Goal: Task Accomplishment & Management: Complete application form

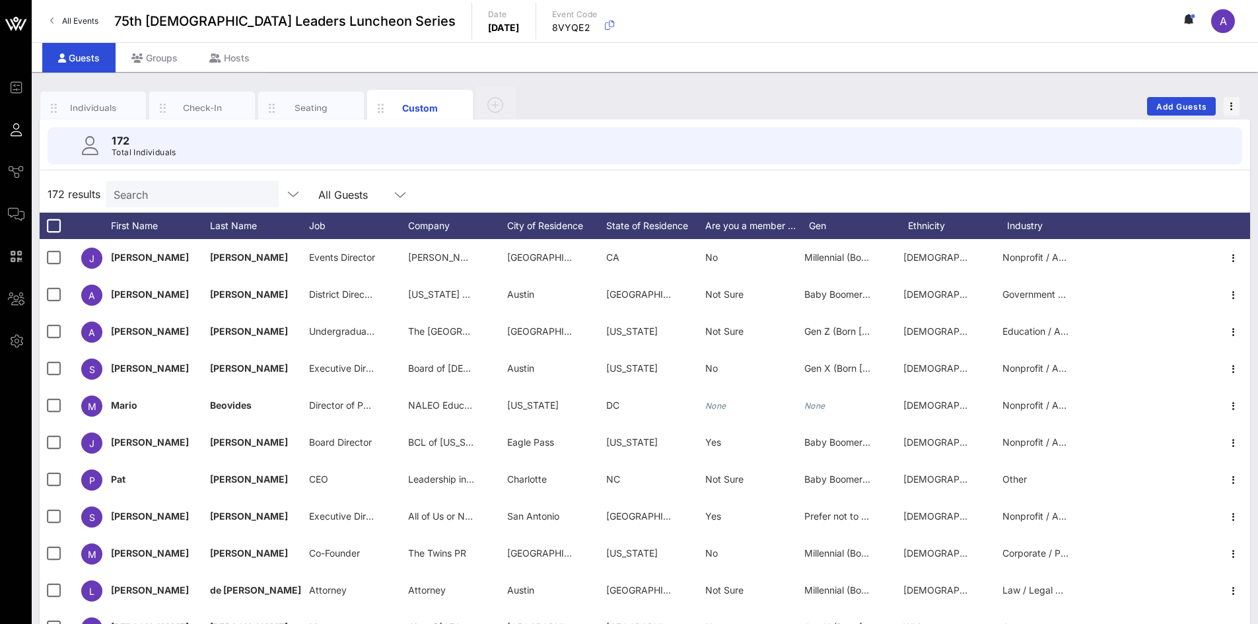
click at [213, 188] on input "Search" at bounding box center [191, 194] width 155 height 17
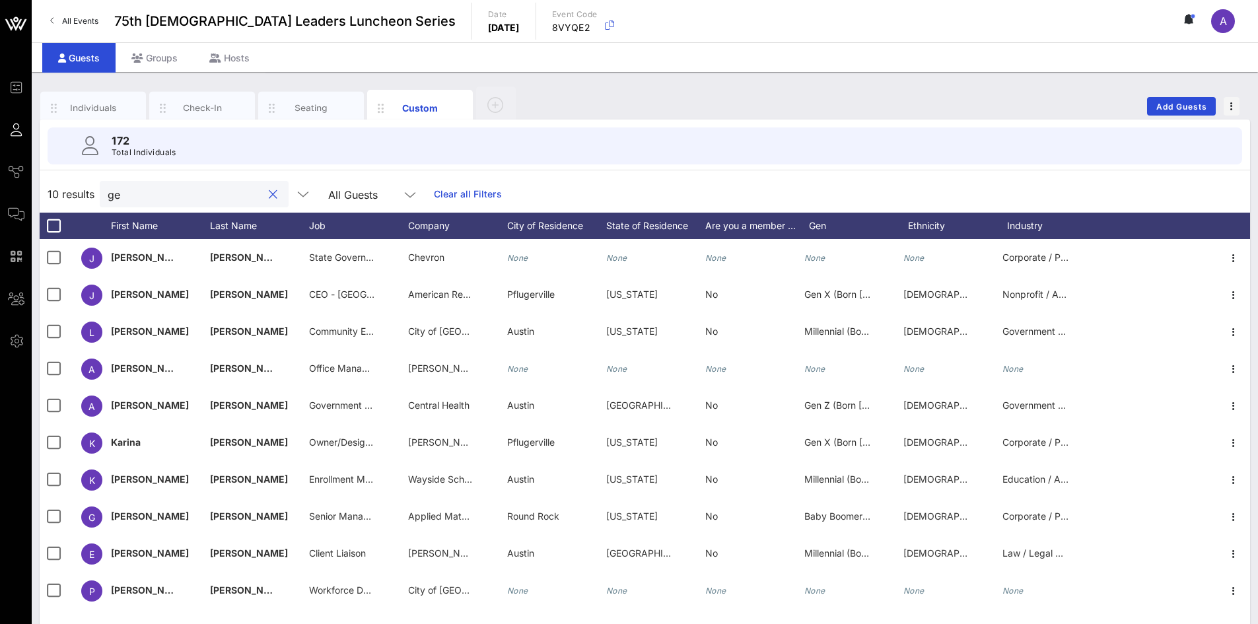
type input "g"
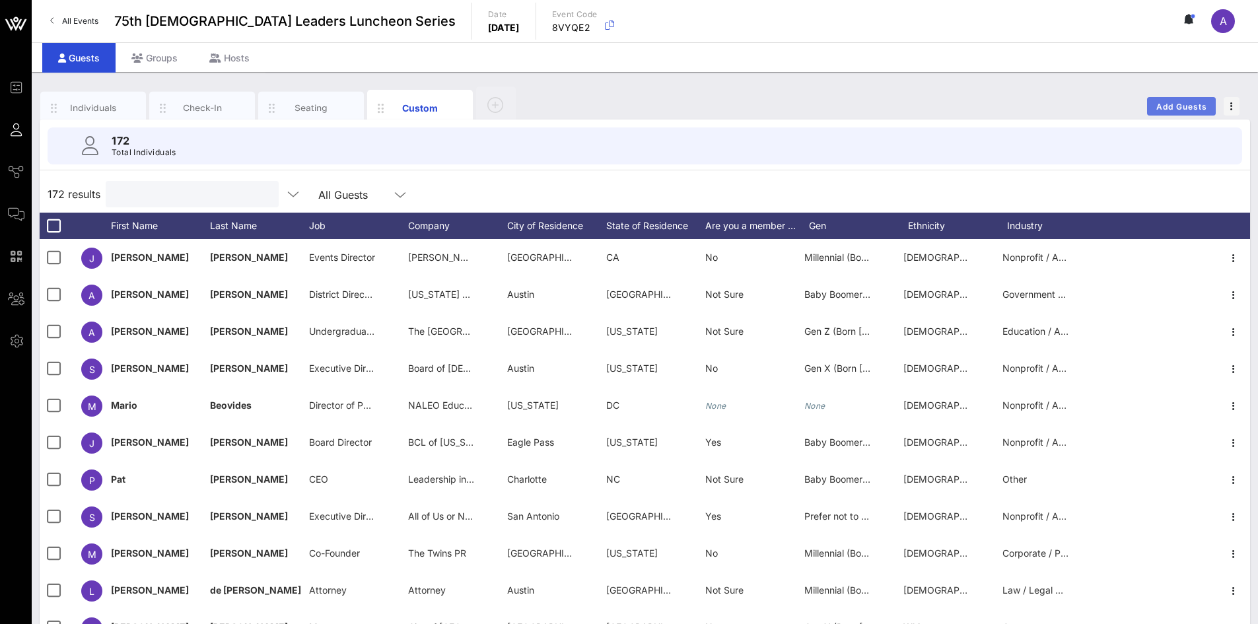
click at [1183, 102] on span "Add Guests" at bounding box center [1182, 107] width 52 height 10
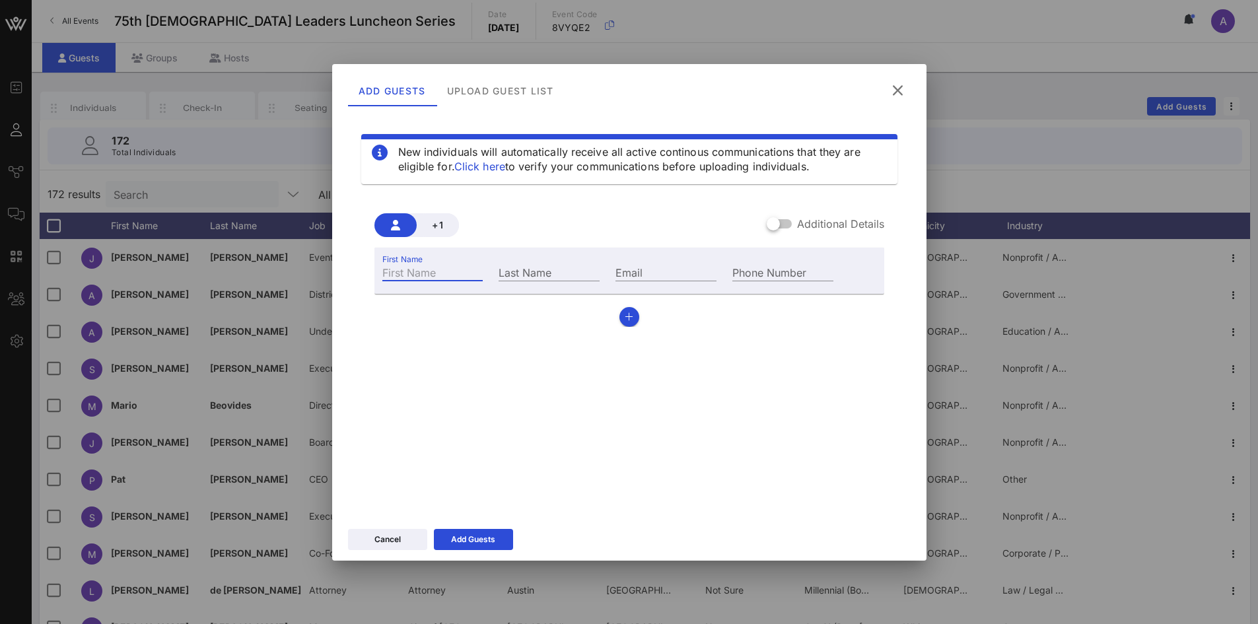
click at [424, 273] on input "First Name" at bounding box center [432, 271] width 101 height 17
type input "[PERSON_NAME]"
click at [684, 273] on input "Email" at bounding box center [665, 271] width 101 height 17
paste input "[PERSON_NAME][EMAIL_ADDRESS][PERSON_NAME][DOMAIN_NAME]"
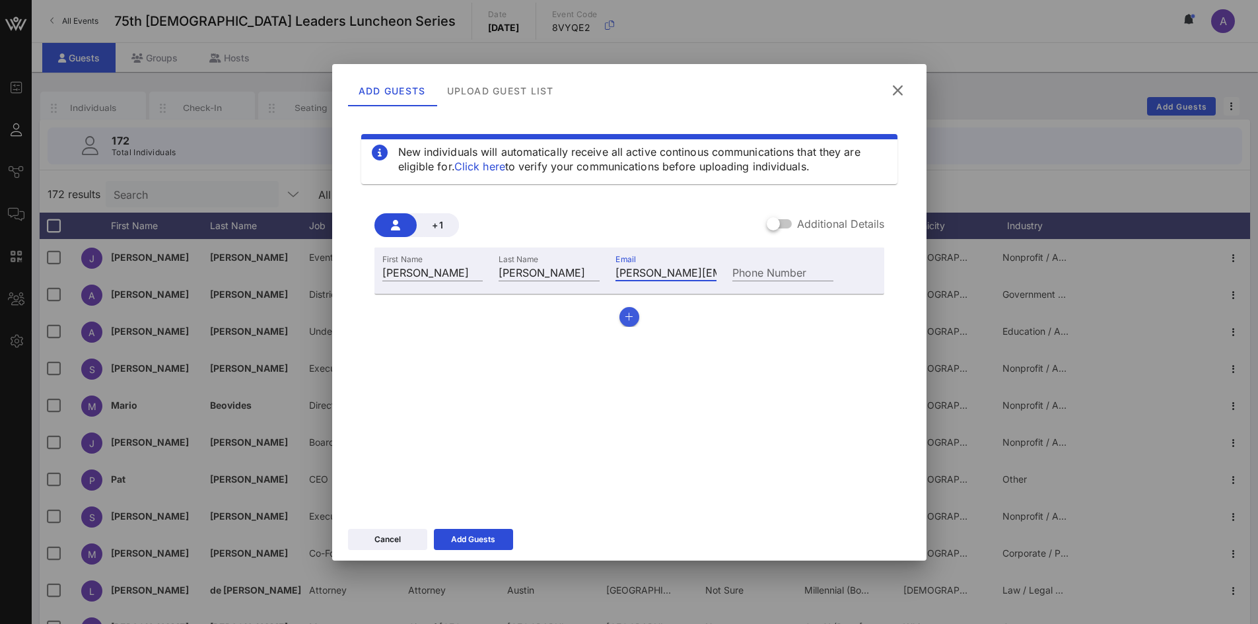
scroll to position [0, 90]
type input "[PERSON_NAME][EMAIL_ADDRESS][PERSON_NAME][DOMAIN_NAME]"
click at [627, 312] on icon "button" at bounding box center [629, 316] width 9 height 9
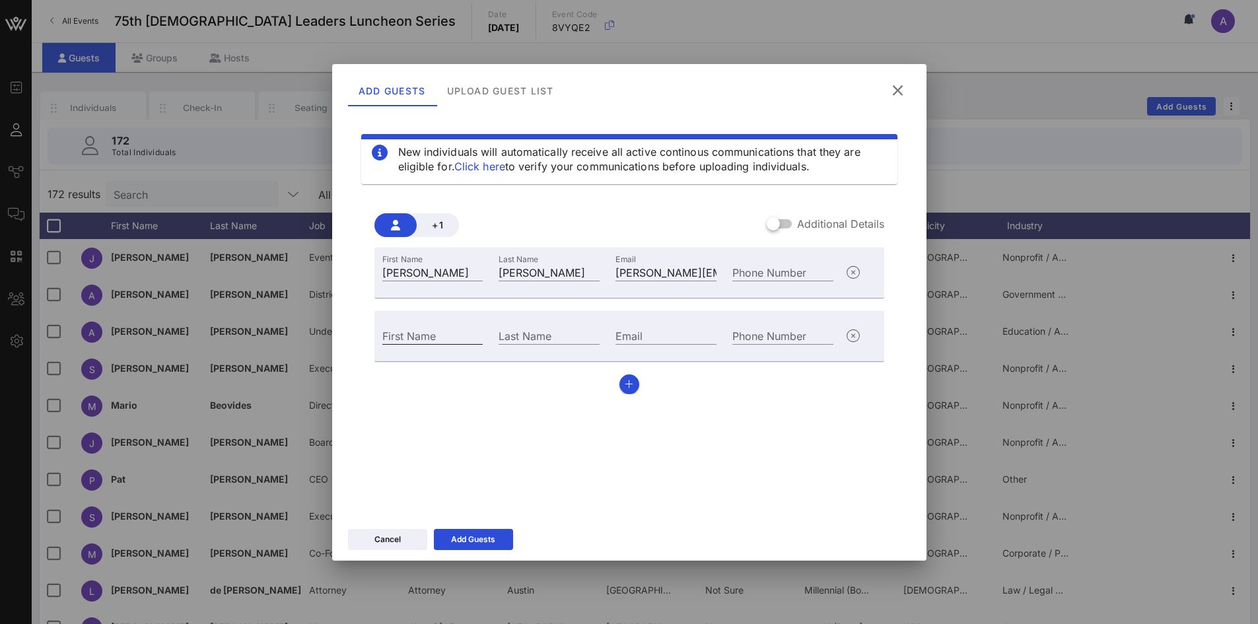
click at [385, 333] on div "First Name" at bounding box center [432, 335] width 101 height 17
type input "[PERSON_NAME]"
click at [625, 386] on icon "button" at bounding box center [629, 384] width 9 height 9
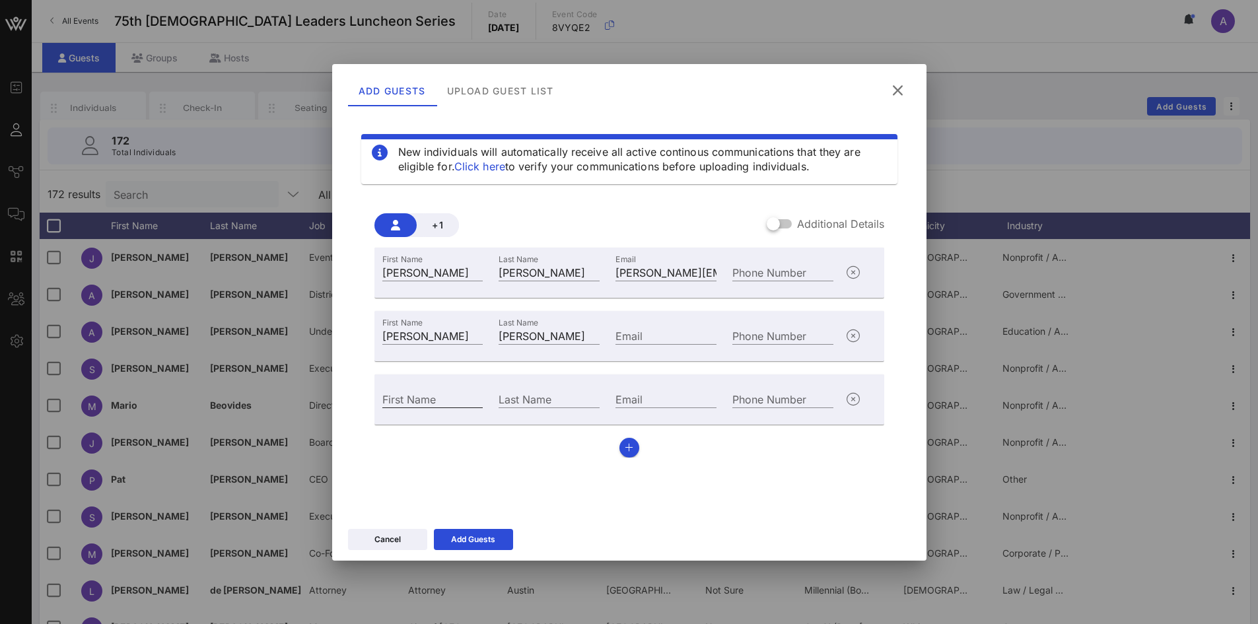
click at [426, 398] on div "First Name" at bounding box center [432, 398] width 101 height 17
type input "[PERSON_NAME]"
click at [637, 444] on button "button" at bounding box center [629, 448] width 20 height 20
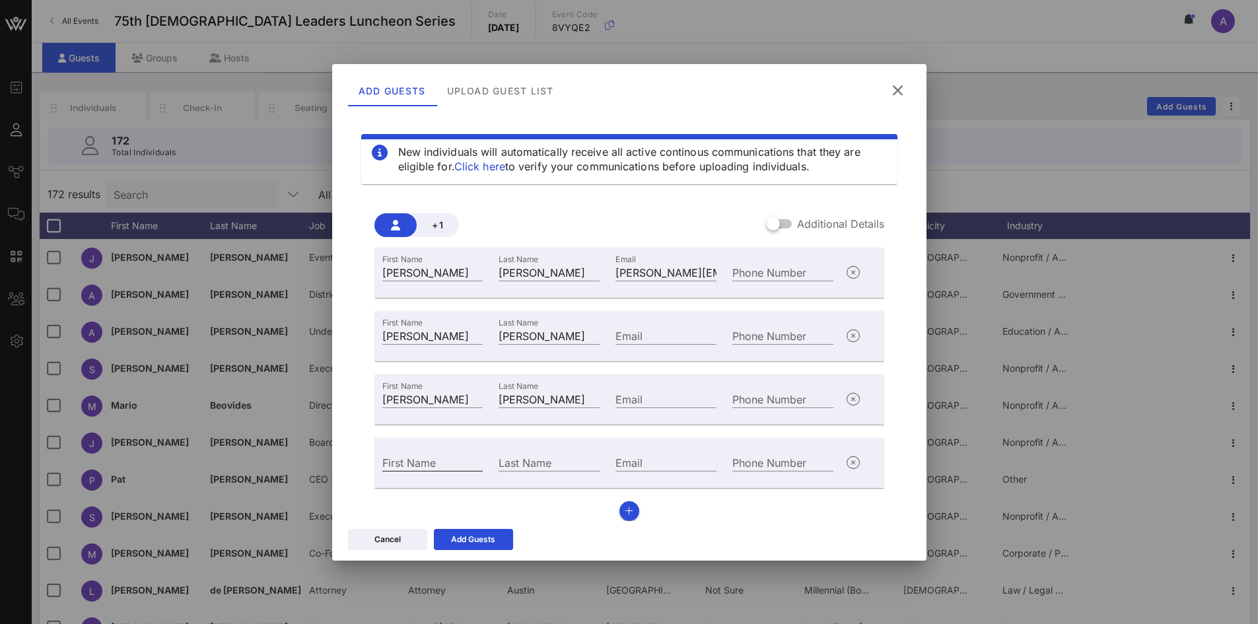
click at [452, 458] on input "First Name" at bounding box center [432, 462] width 101 height 17
type input "[PERSON_NAME]"
click at [625, 514] on icon "button" at bounding box center [629, 510] width 9 height 9
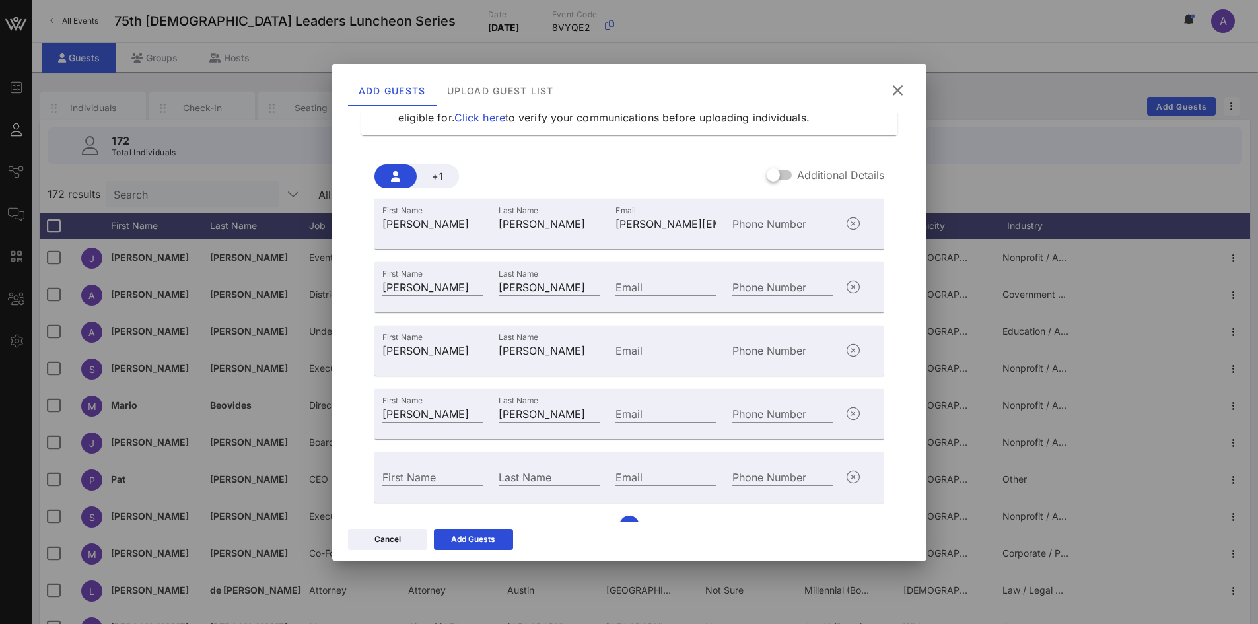
scroll to position [73, 0]
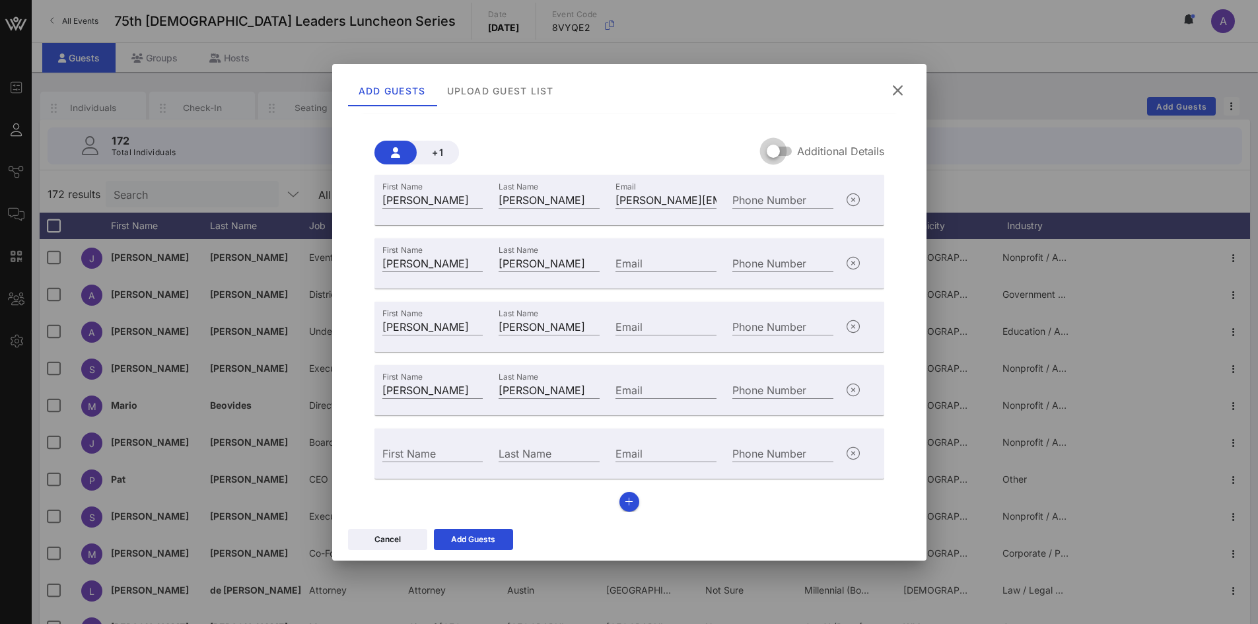
click at [767, 149] on div at bounding box center [773, 151] width 22 height 22
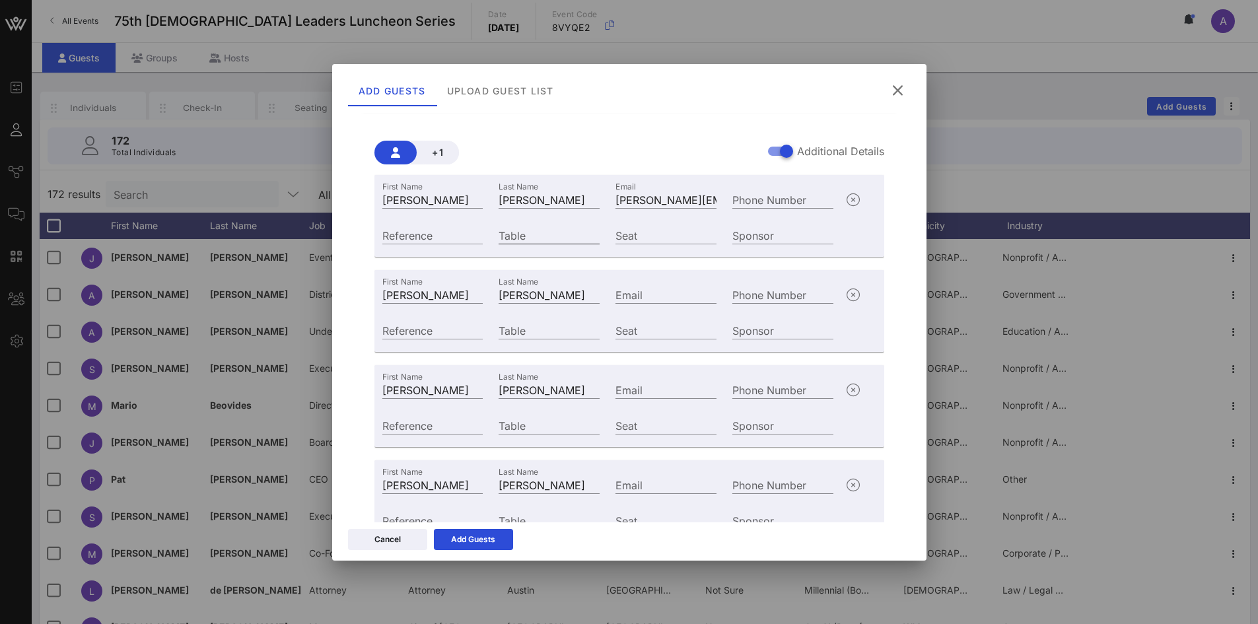
click at [557, 234] on input "Table" at bounding box center [549, 234] width 101 height 17
type input "23"
click at [521, 329] on input "Table" at bounding box center [549, 330] width 101 height 17
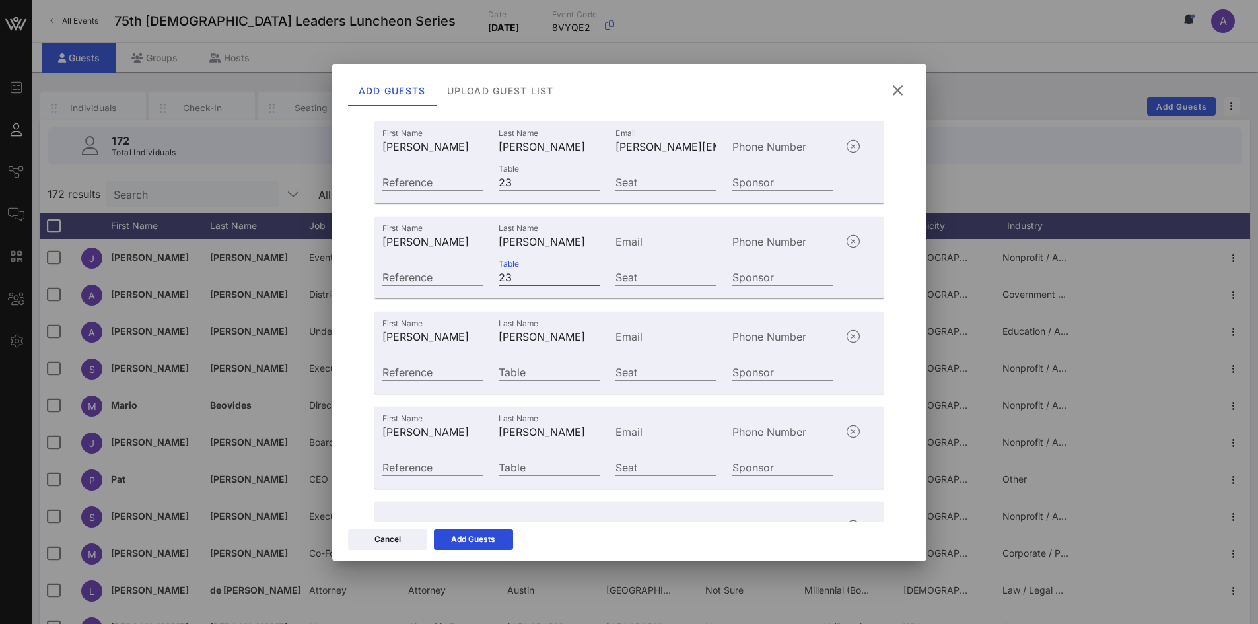
scroll to position [205, 0]
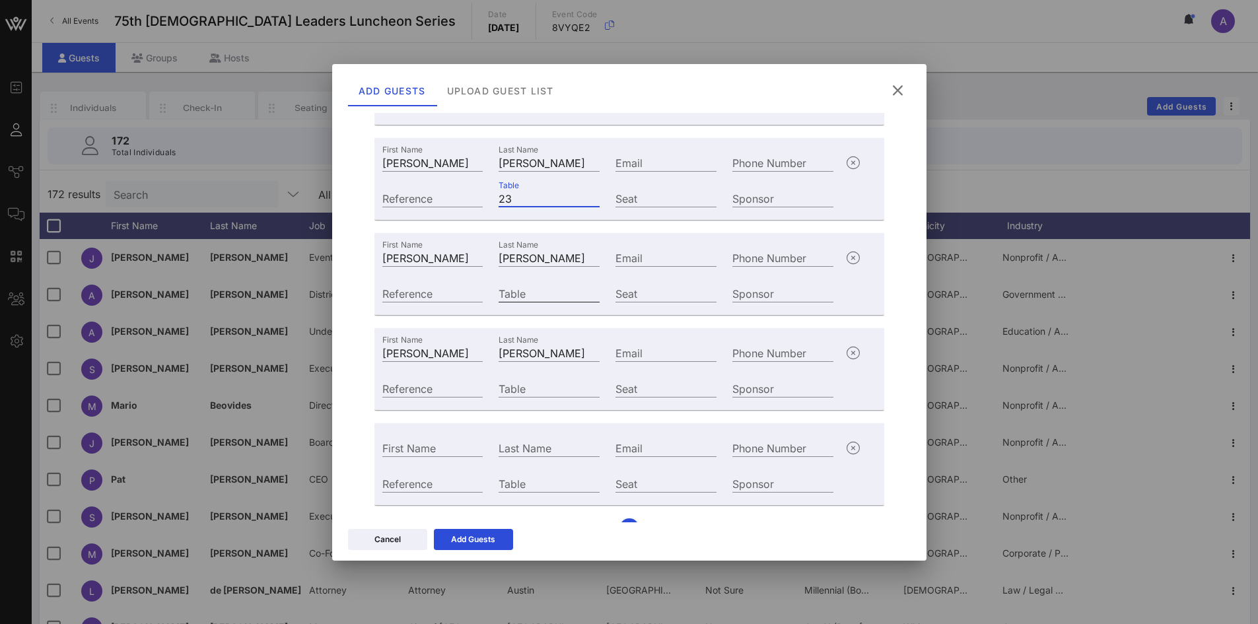
type input "23"
click at [522, 290] on input "Table" at bounding box center [549, 293] width 101 height 17
type input "23"
click at [549, 391] on input "Table" at bounding box center [549, 388] width 101 height 17
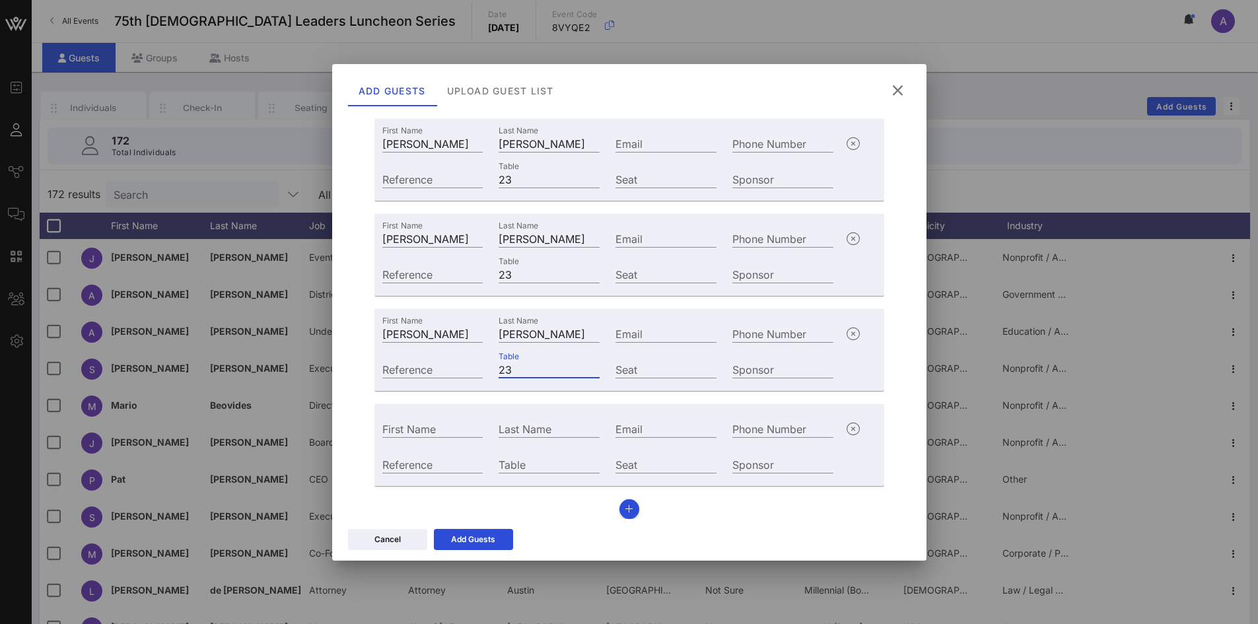
scroll to position [231, 0]
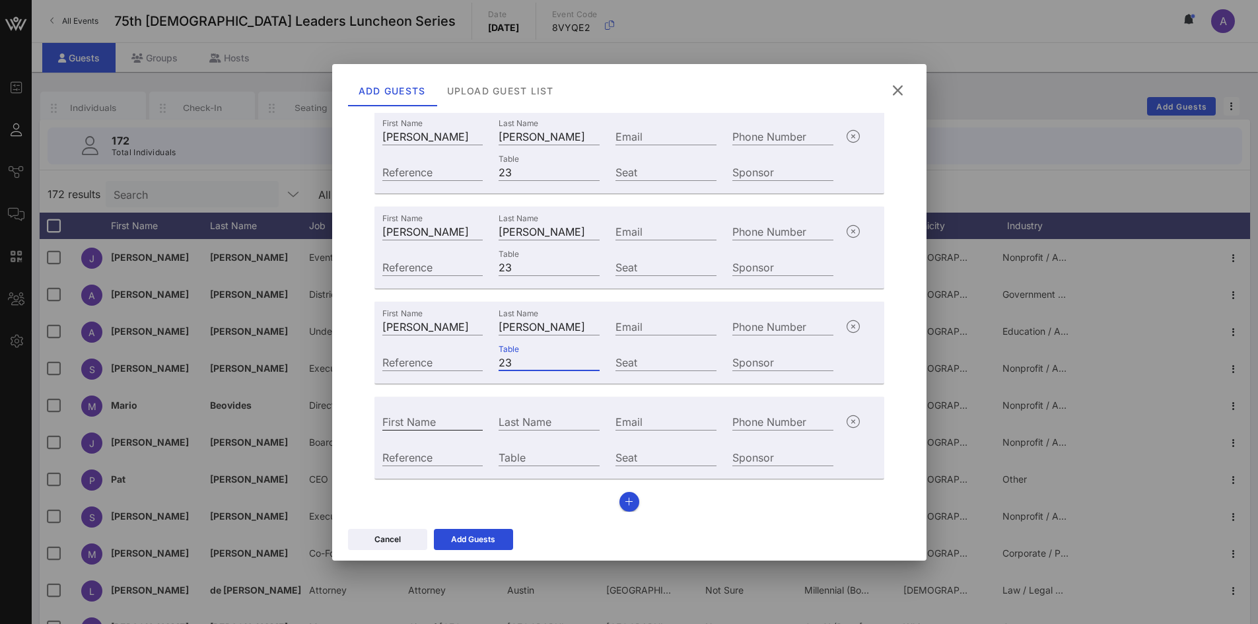
type input "23"
click at [411, 417] on div "First Name" at bounding box center [432, 421] width 101 height 17
type input "[PERSON_NAME]"
click at [522, 453] on input "Table" at bounding box center [549, 456] width 101 height 17
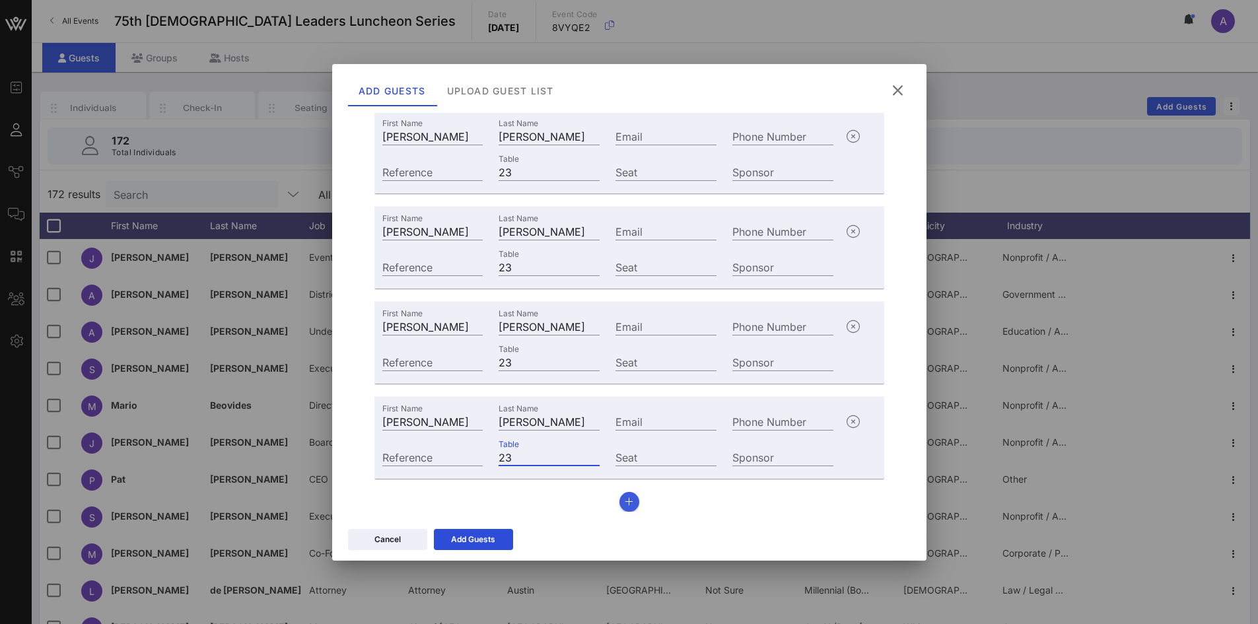
type input "23"
click at [631, 503] on button "button" at bounding box center [629, 502] width 20 height 20
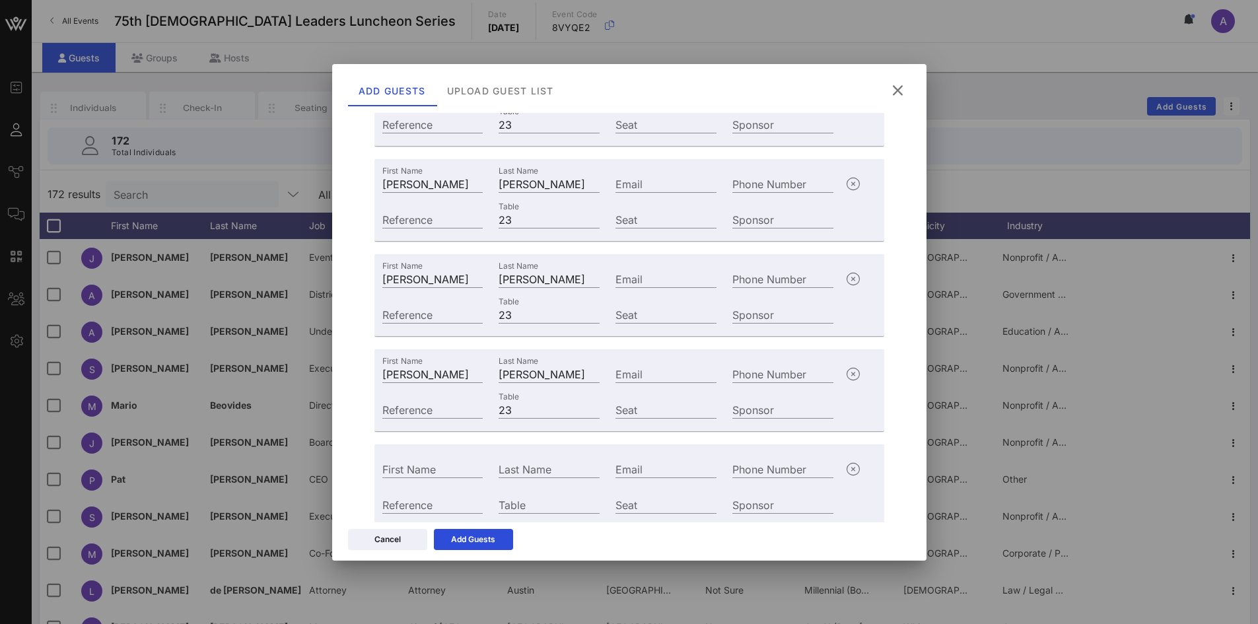
scroll to position [326, 0]
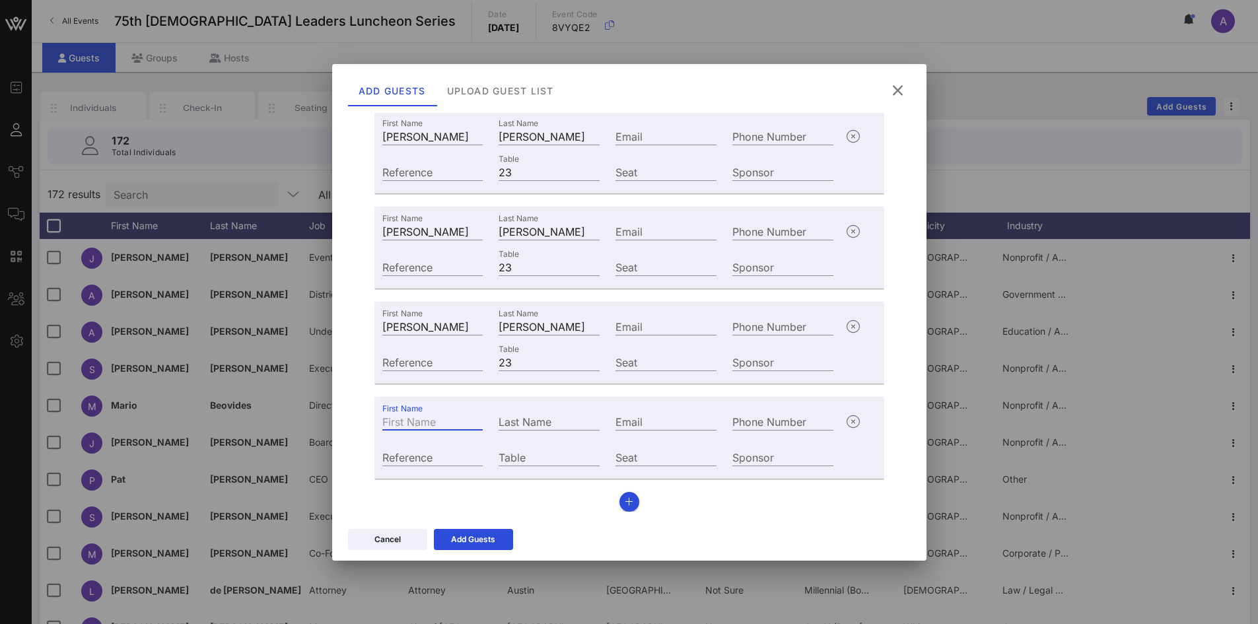
click at [421, 414] on div "First Name" at bounding box center [432, 421] width 101 height 17
type input "[PERSON_NAME]"
click at [541, 452] on input "Table" at bounding box center [549, 456] width 101 height 17
type input "23"
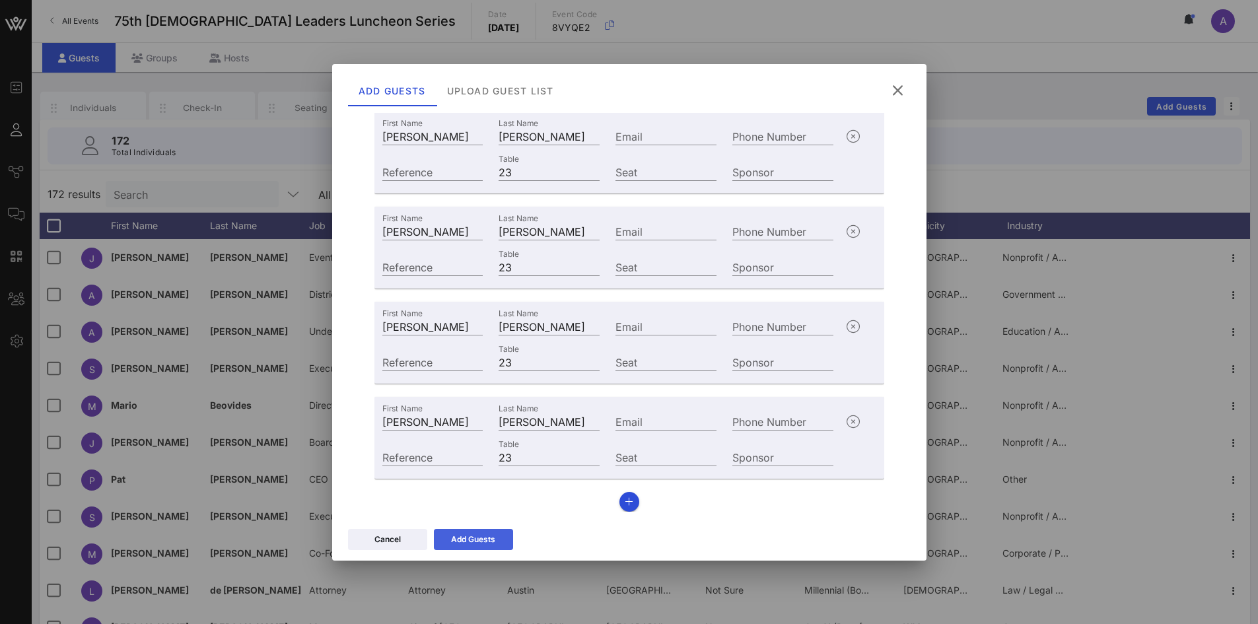
click at [498, 541] on button "Add Guests" at bounding box center [473, 539] width 79 height 21
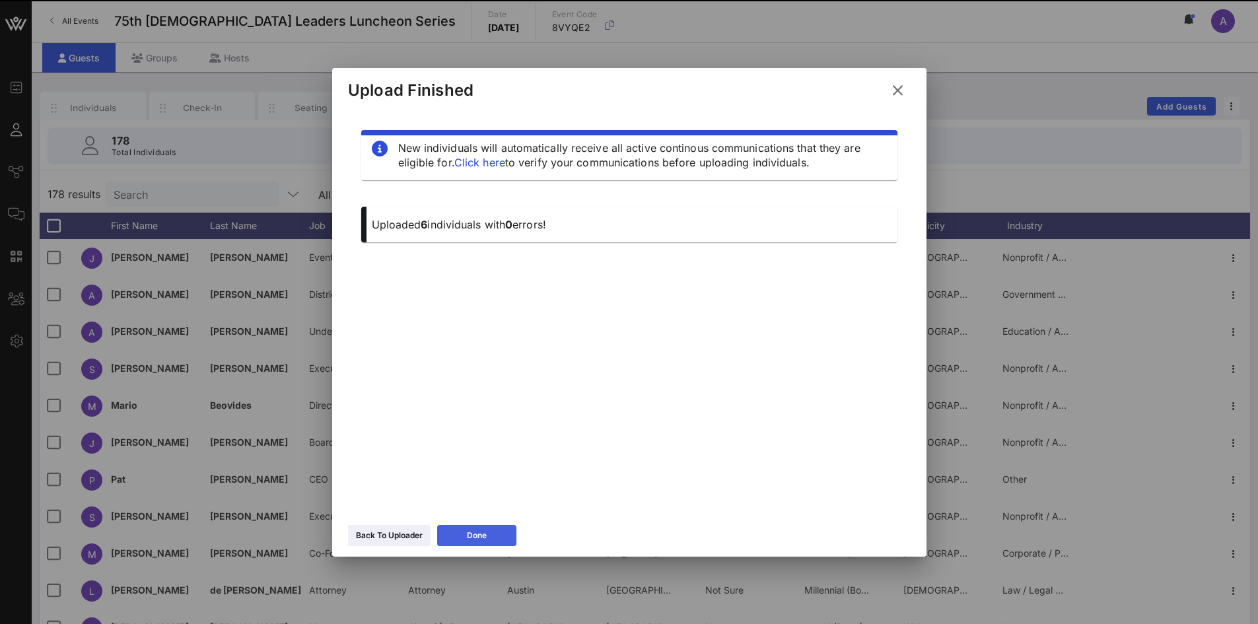
scroll to position [0, 0]
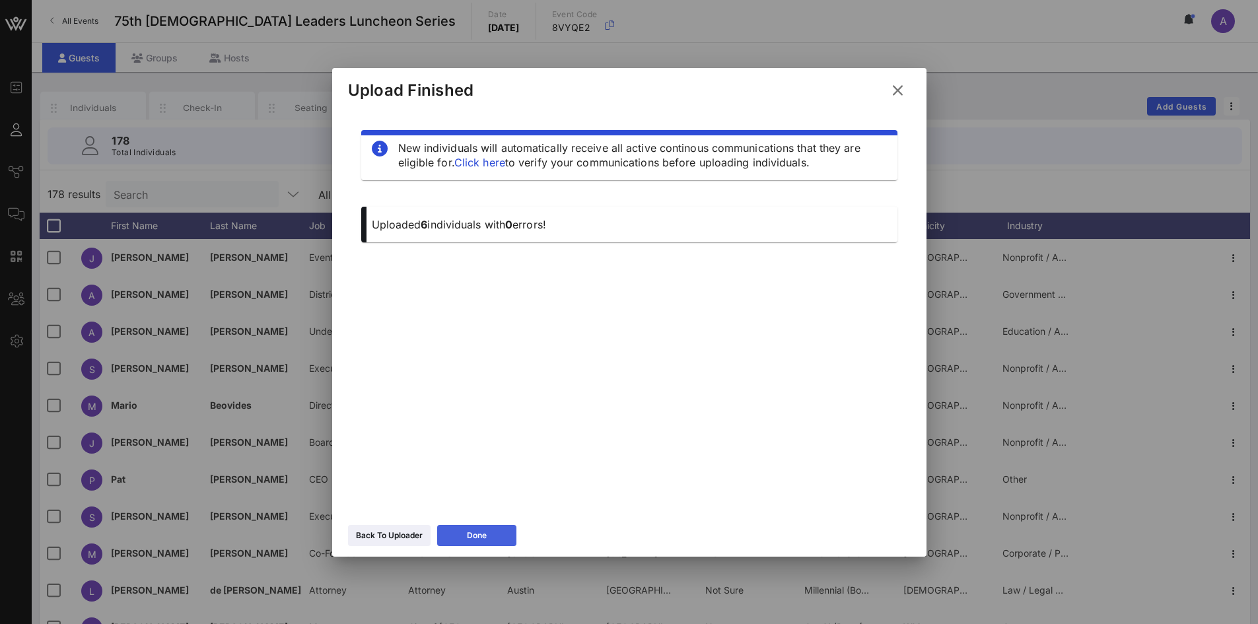
click at [493, 534] on button "Done" at bounding box center [476, 535] width 79 height 21
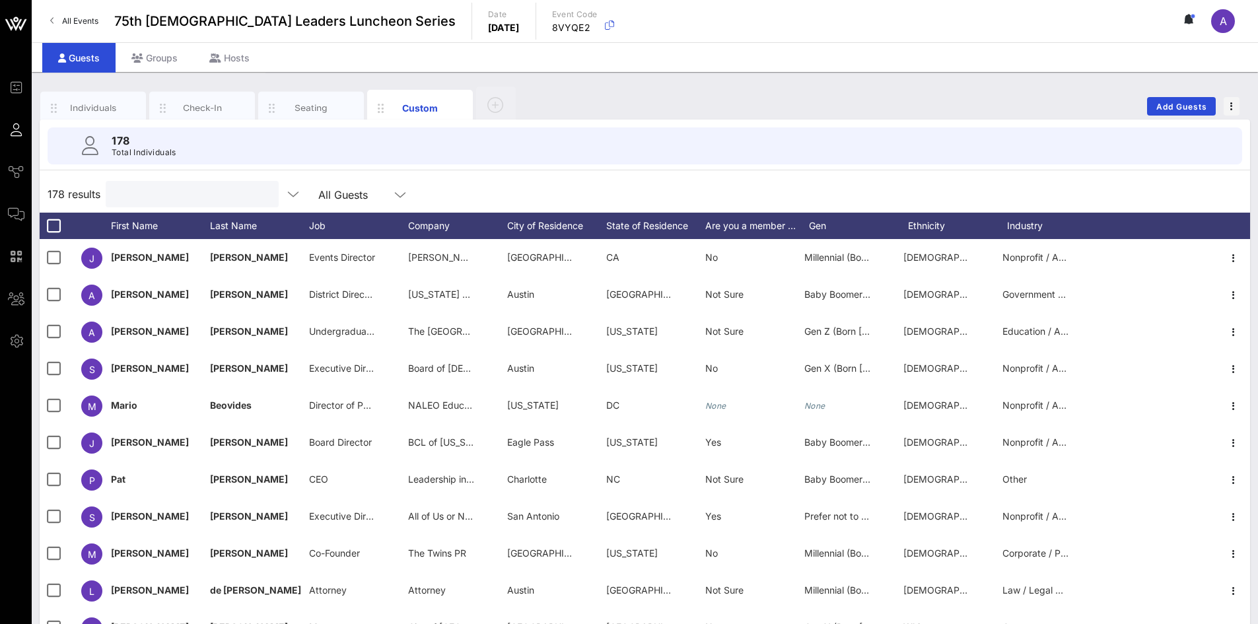
click at [174, 192] on input "text" at bounding box center [191, 194] width 155 height 17
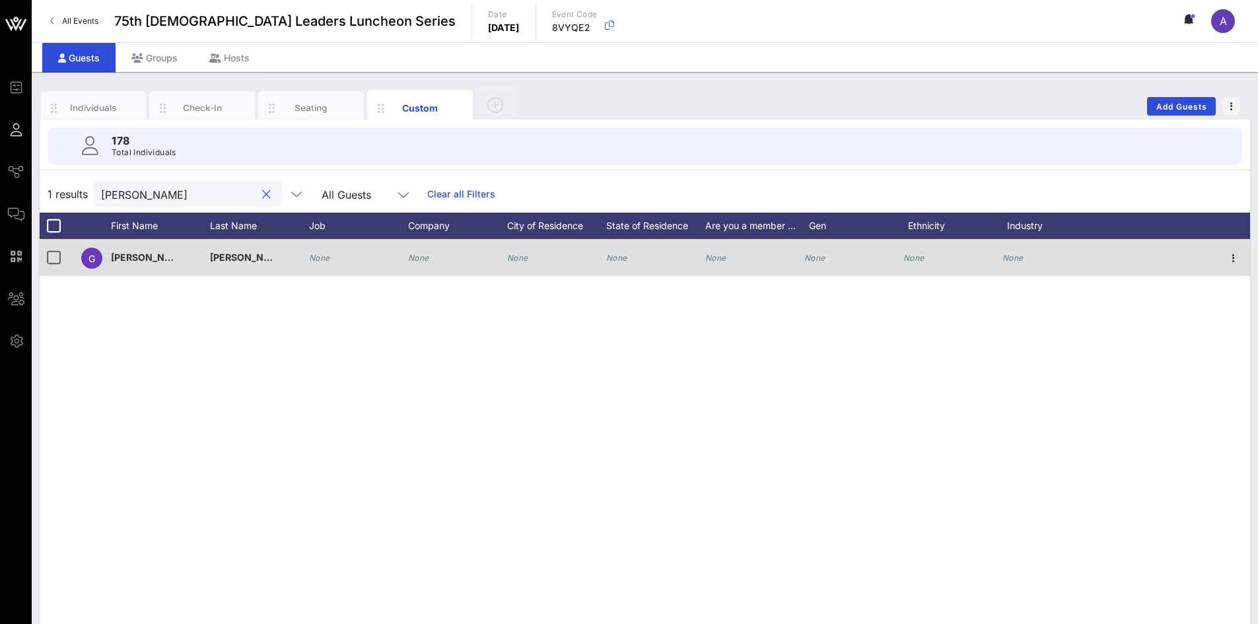
type input "[PERSON_NAME]"
click at [423, 258] on icon "None" at bounding box center [418, 258] width 21 height 10
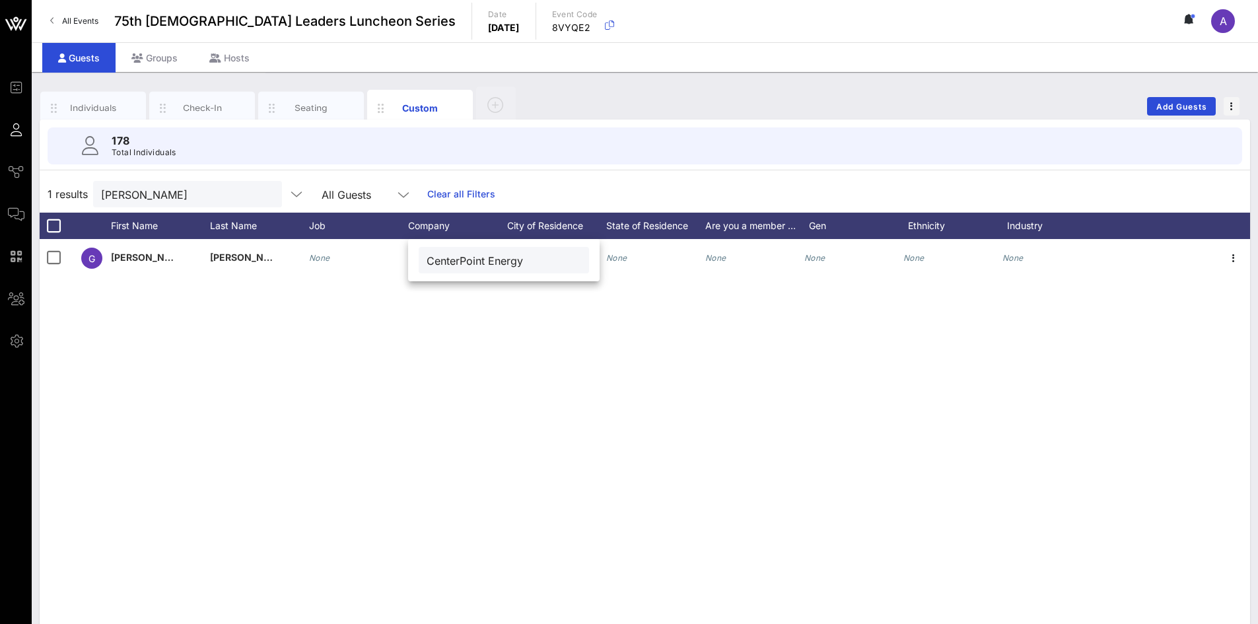
type input "CenterPoint Energy"
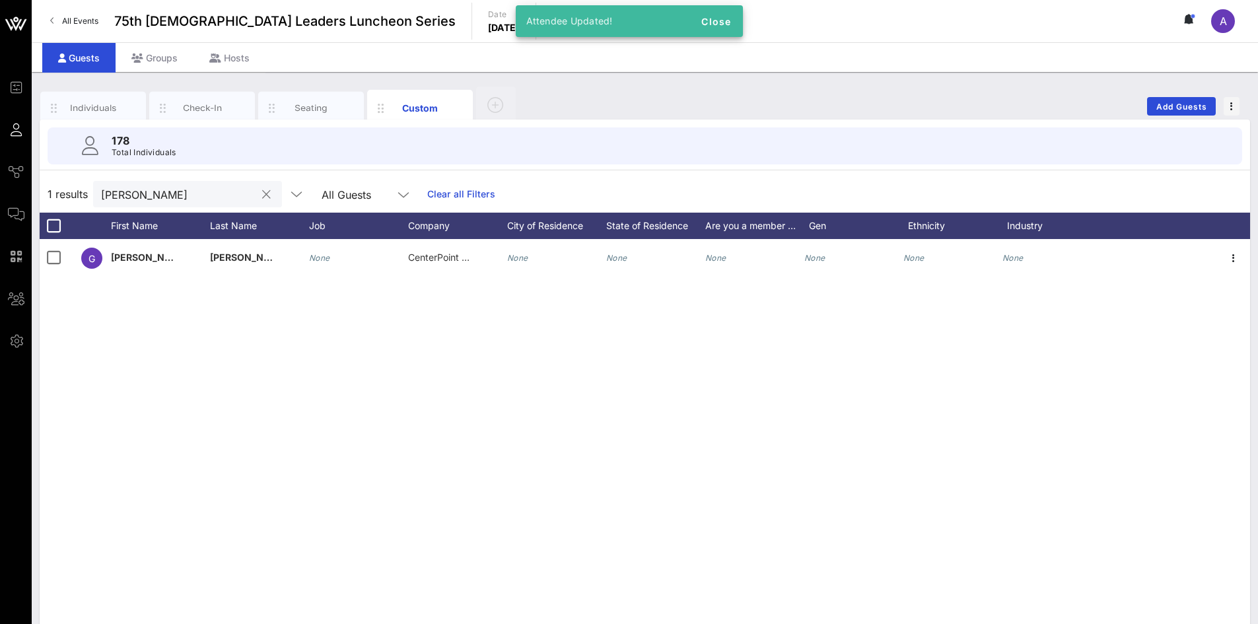
click at [262, 195] on button "clear icon" at bounding box center [266, 194] width 9 height 13
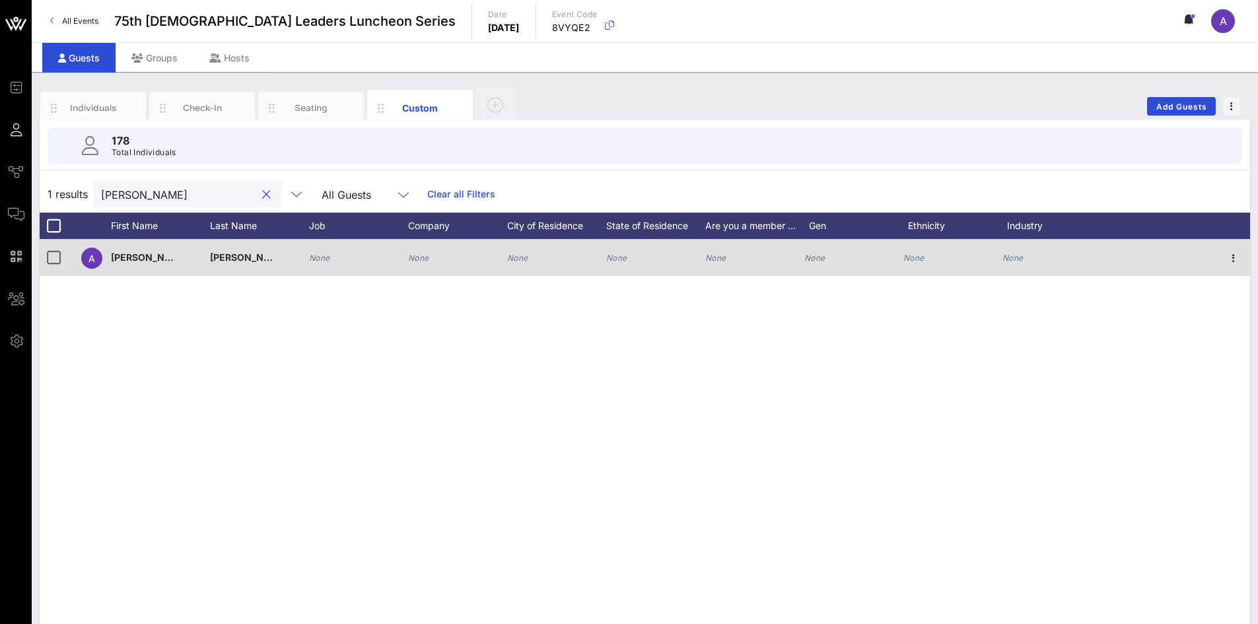
type input "[PERSON_NAME]"
click at [418, 254] on icon "None" at bounding box center [418, 258] width 21 height 10
type input "Sen. [PERSON_NAME] Staff"
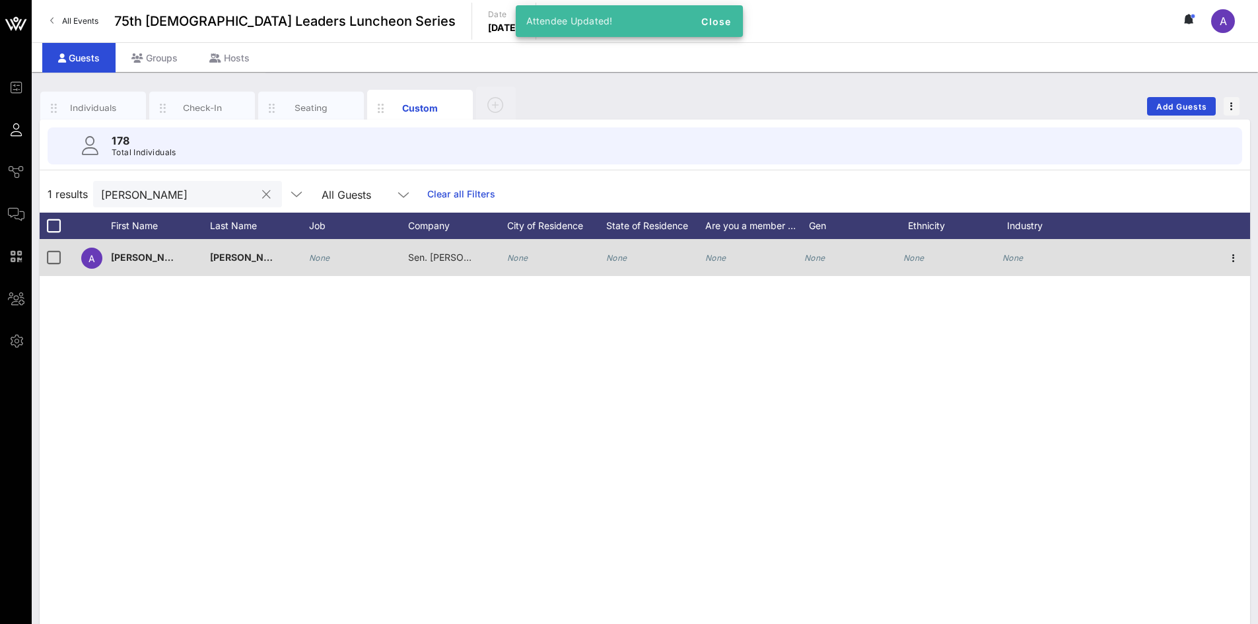
click at [185, 195] on input "[PERSON_NAME]" at bounding box center [178, 194] width 155 height 17
click at [262, 192] on button "clear icon" at bounding box center [266, 194] width 9 height 13
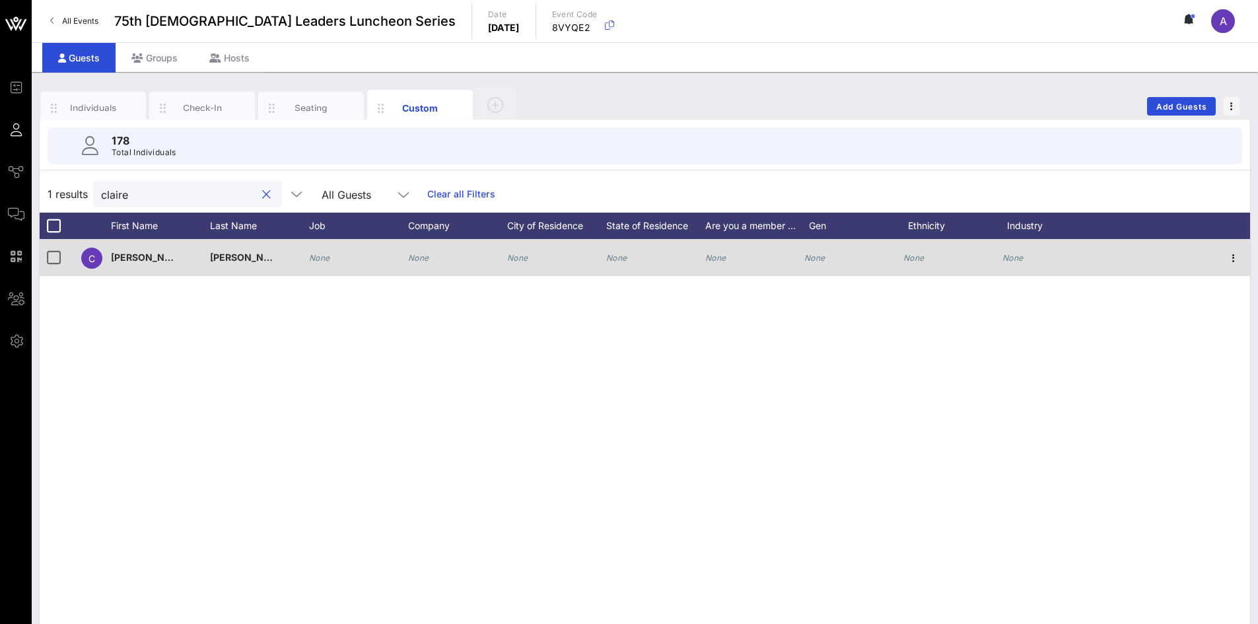
type input "claire"
click at [430, 256] on div "None" at bounding box center [457, 265] width 99 height 52
type input "Sen. [PERSON_NAME] Staff"
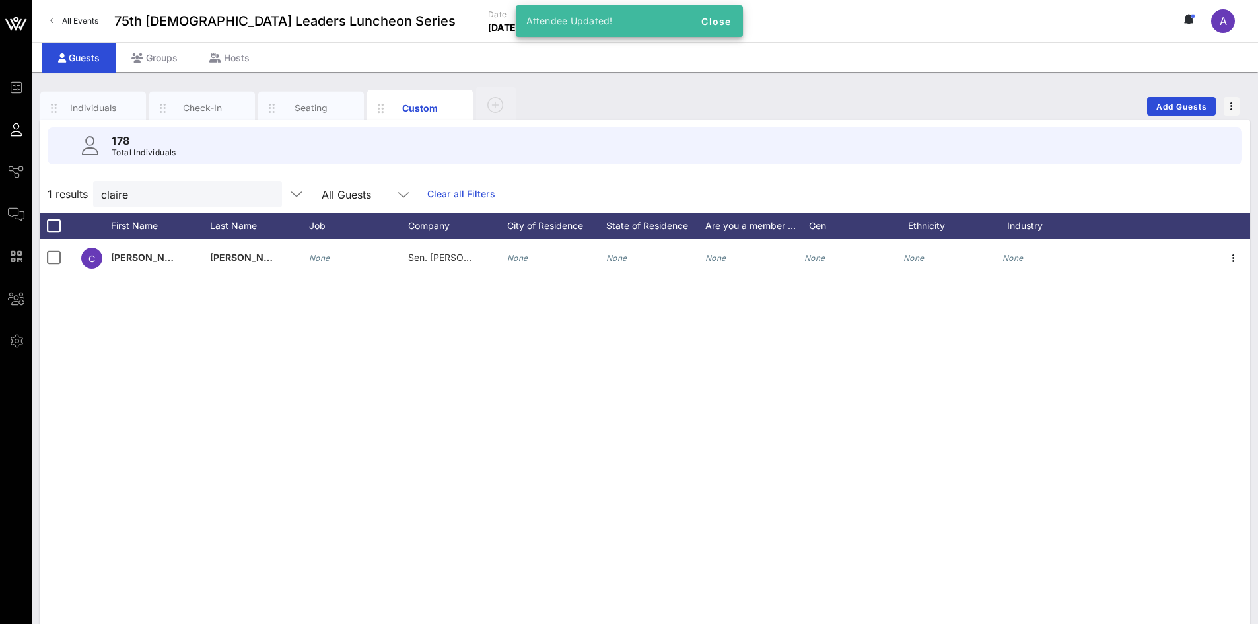
click at [262, 195] on button "clear icon" at bounding box center [266, 194] width 9 height 13
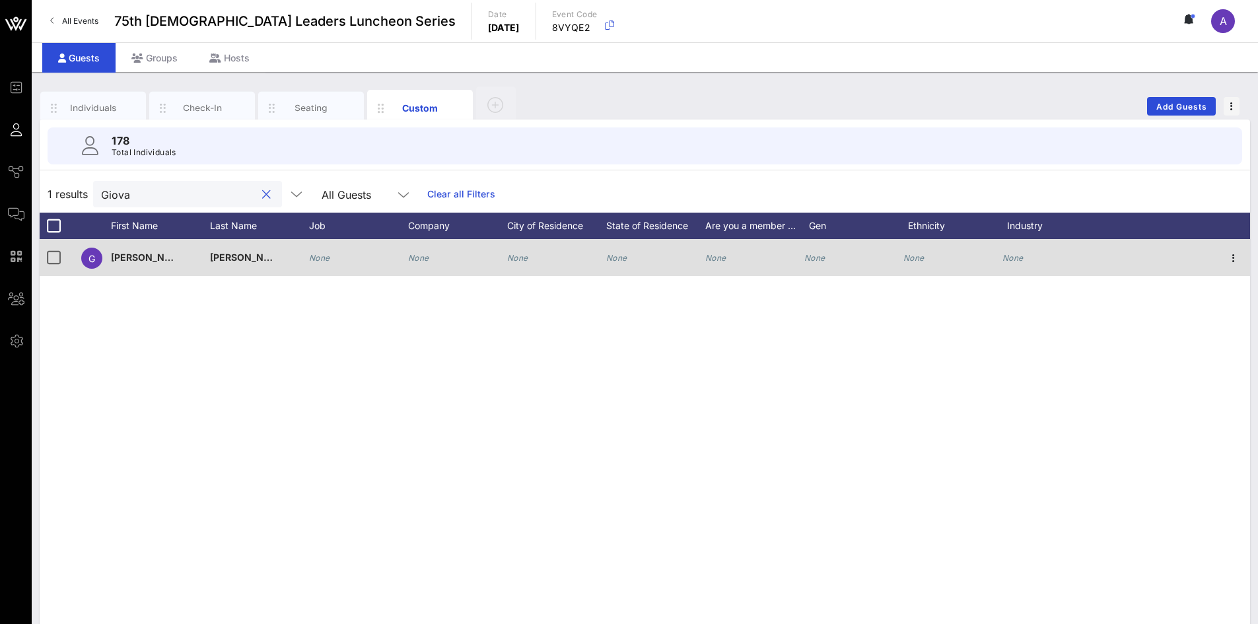
type input "Giova"
click at [429, 260] on div "None" at bounding box center [457, 265] width 99 height 52
type input "Sen. [PERSON_NAME] Staff"
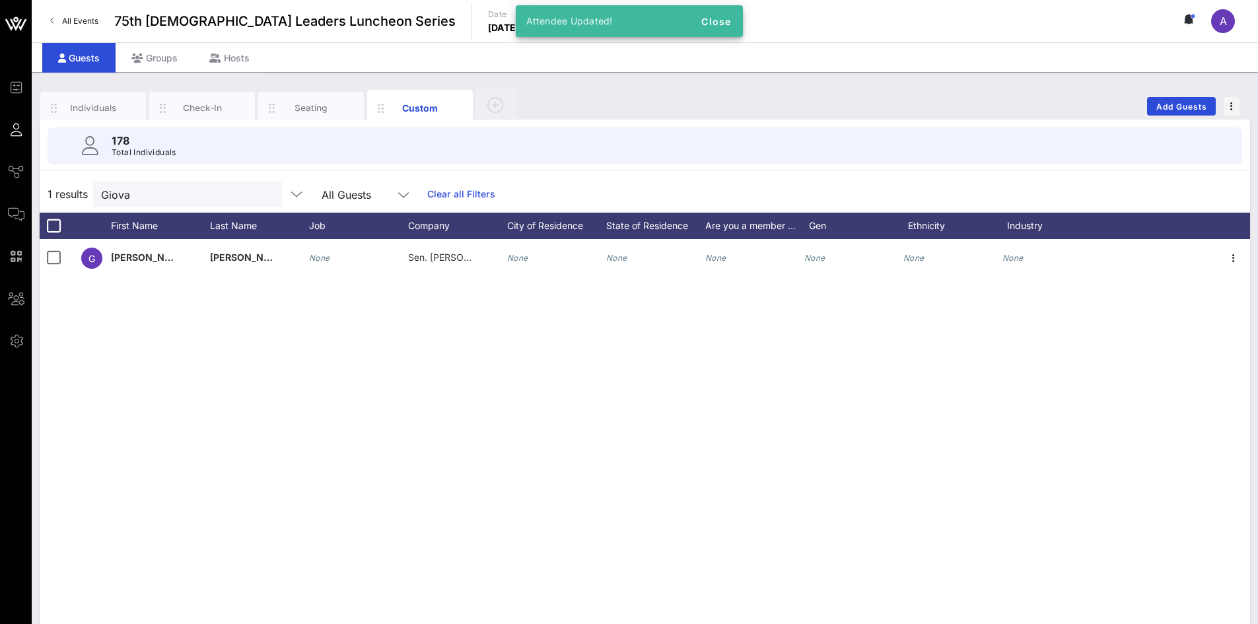
click at [262, 198] on button "clear icon" at bounding box center [266, 194] width 9 height 13
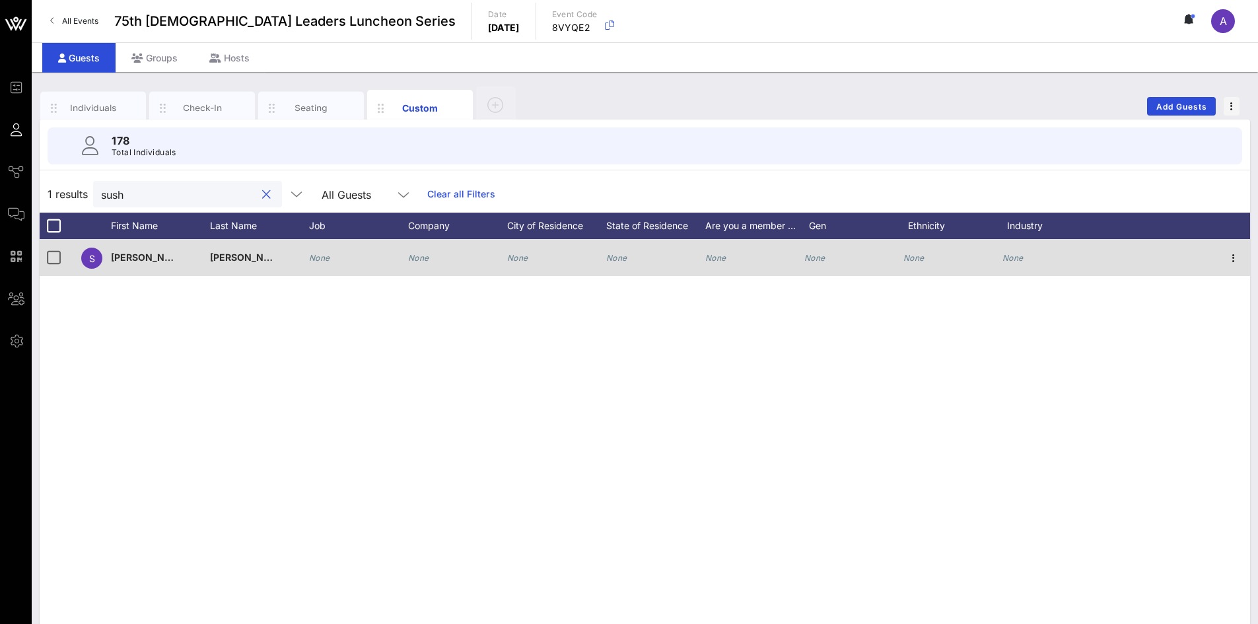
type input "sush"
click at [419, 250] on div "None" at bounding box center [418, 257] width 21 height 37
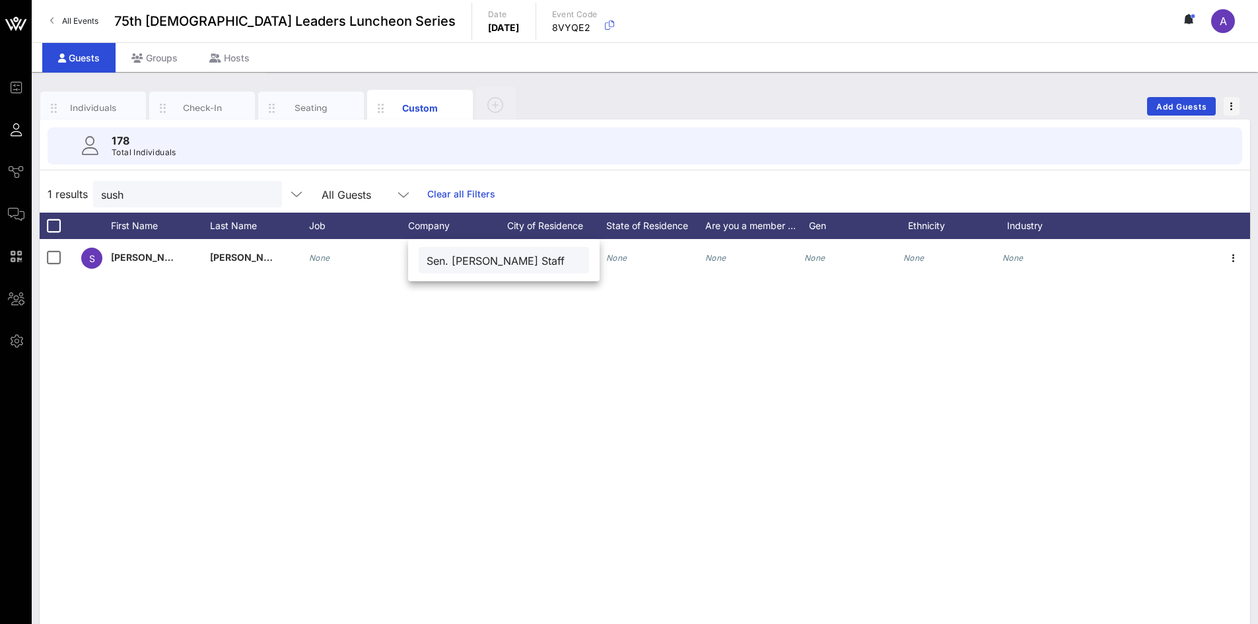
type input "Sen. [PERSON_NAME] Staff"
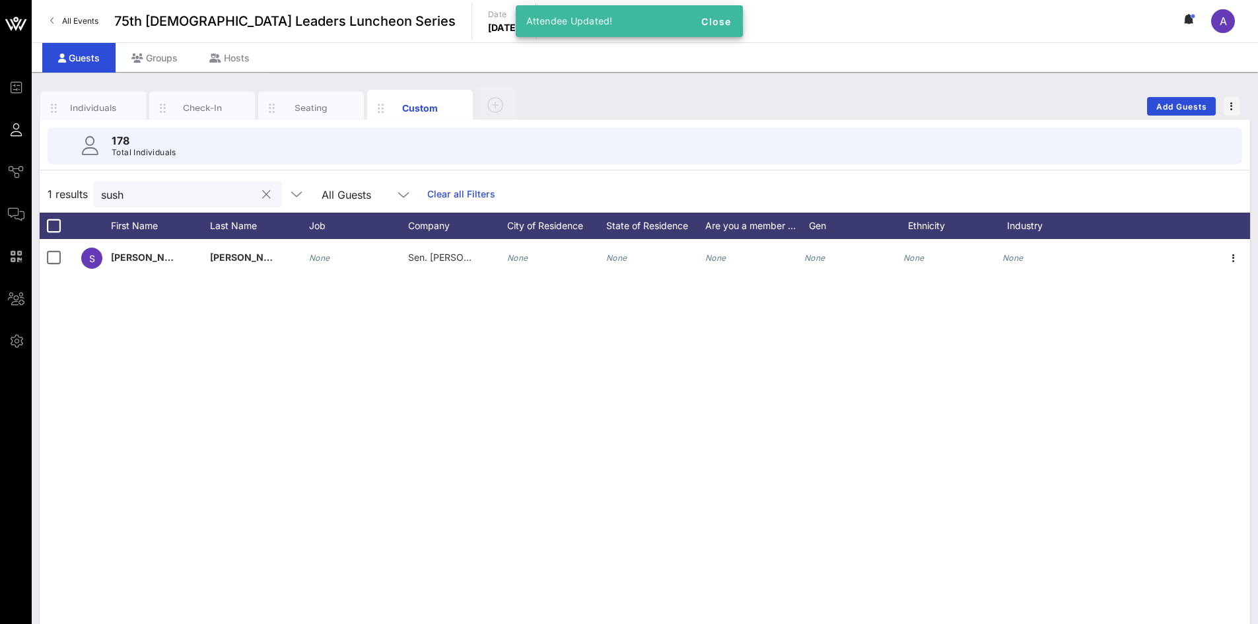
click at [252, 186] on div "sush" at bounding box center [187, 194] width 189 height 26
click at [262, 195] on button "clear icon" at bounding box center [266, 194] width 9 height 13
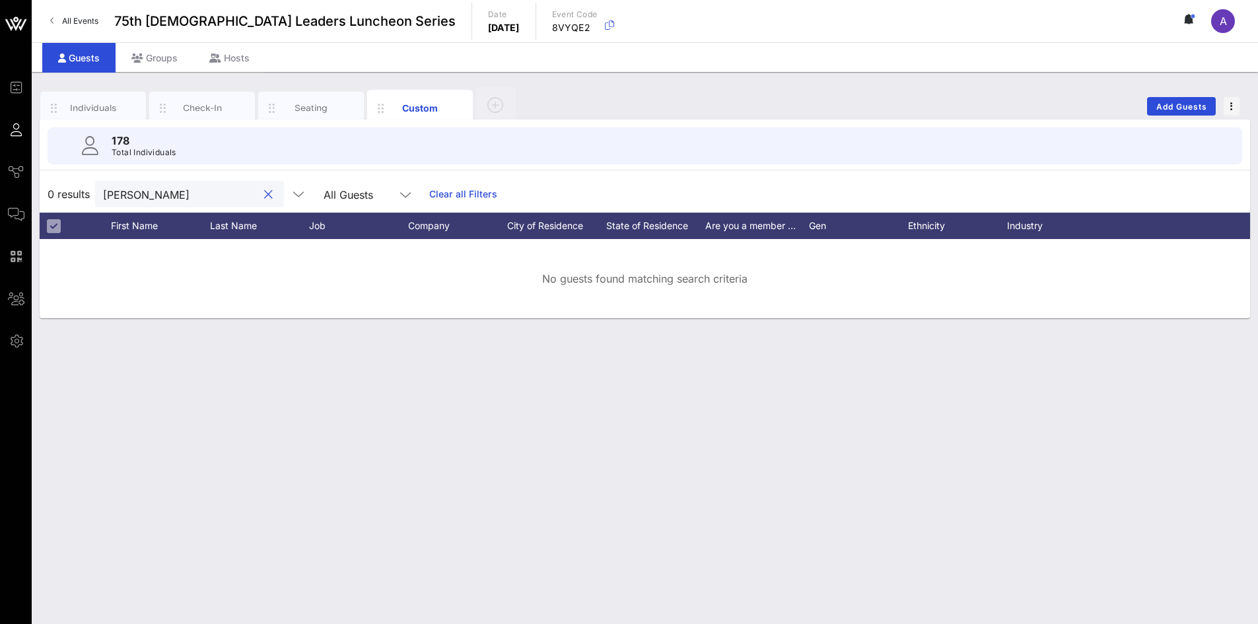
type input "[PERSON_NAME]"
click at [264, 193] on button "clear icon" at bounding box center [268, 194] width 9 height 13
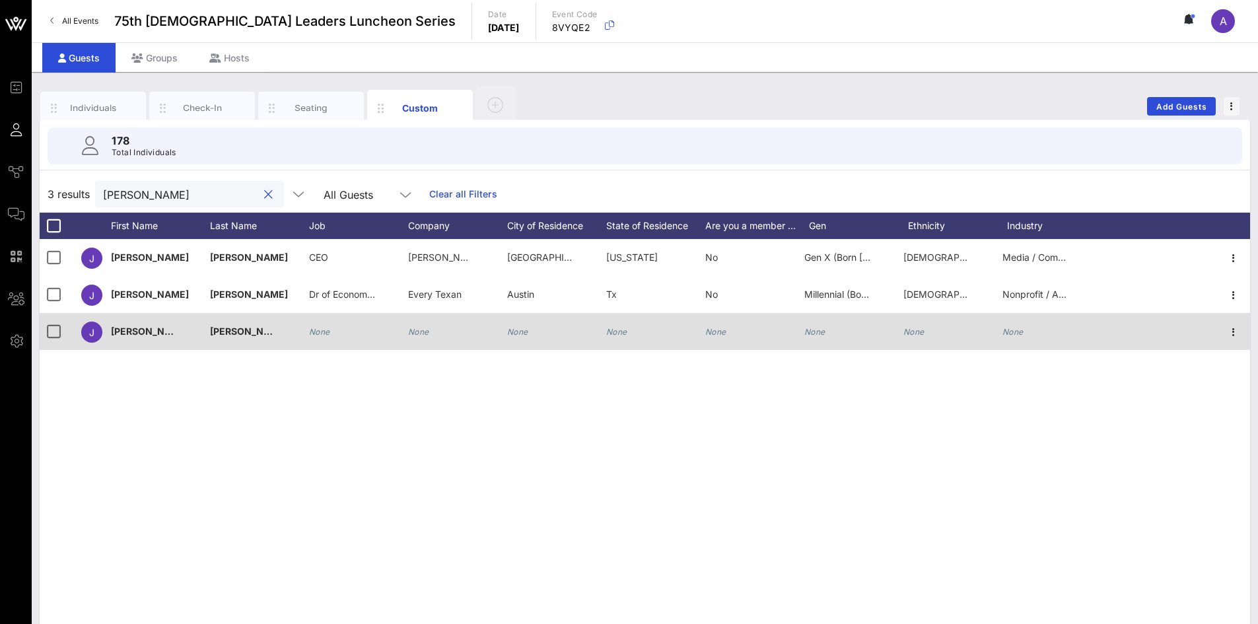
type input "[PERSON_NAME]"
click at [427, 327] on icon "None" at bounding box center [418, 332] width 21 height 10
type input "Sen. [PERSON_NAME] Staff"
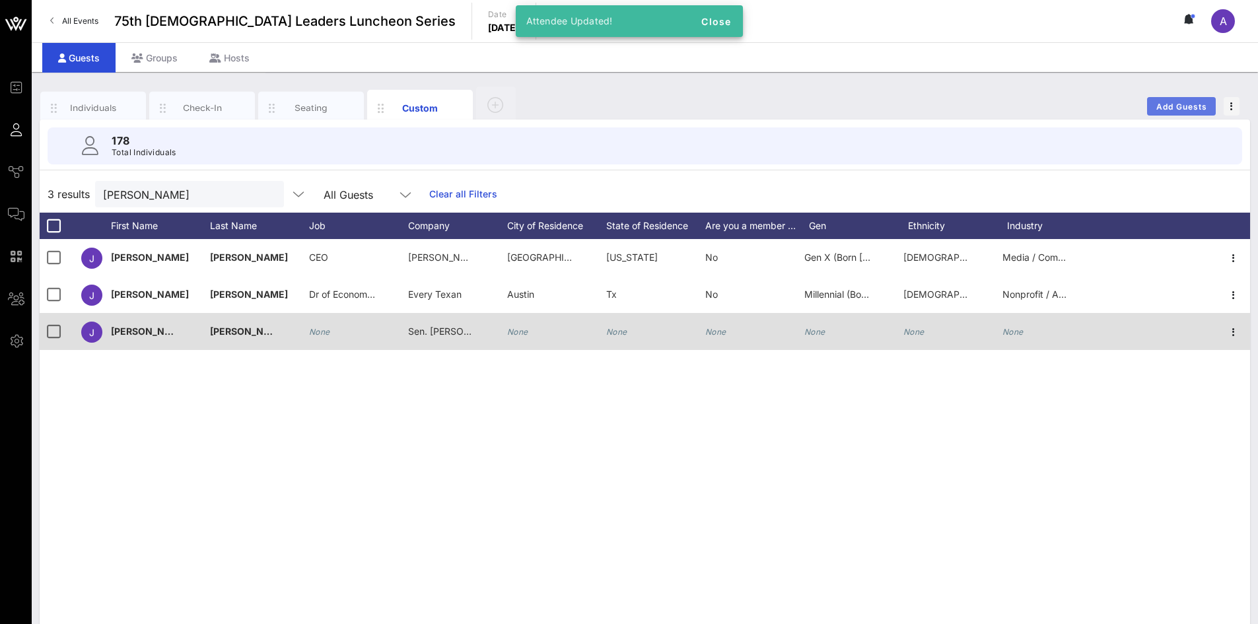
click at [1171, 104] on span "Add Guests" at bounding box center [1182, 107] width 52 height 10
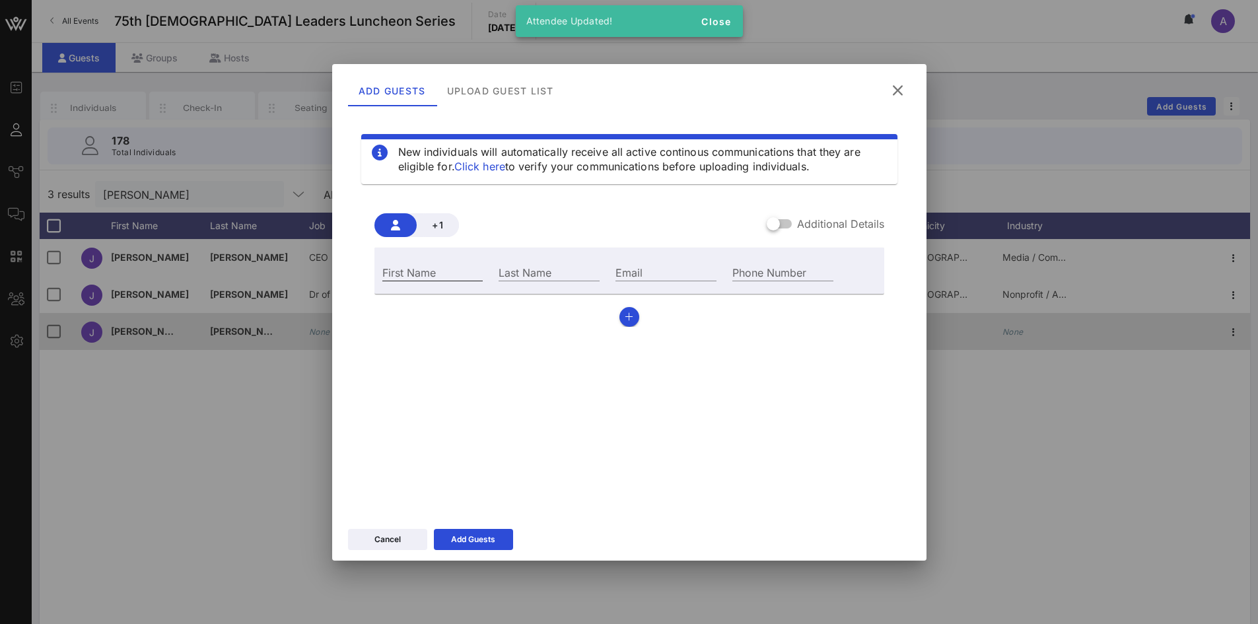
click at [433, 275] on input "First Name" at bounding box center [432, 271] width 101 height 17
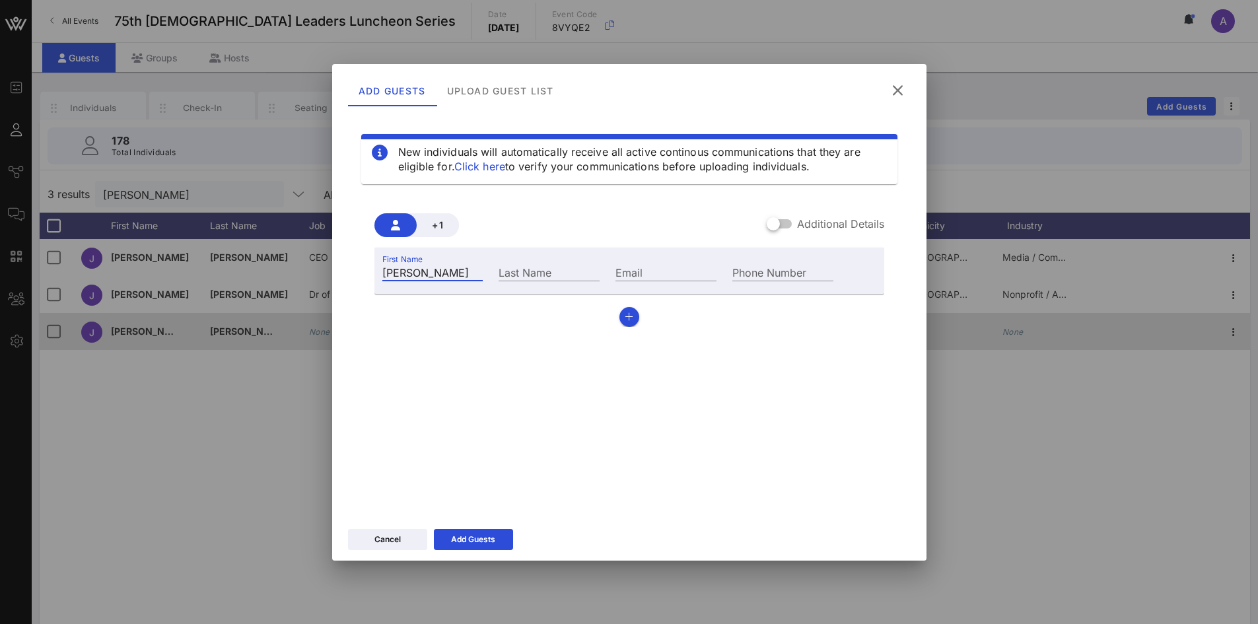
type input "[PERSON_NAME]"
click at [775, 221] on div at bounding box center [773, 224] width 22 height 22
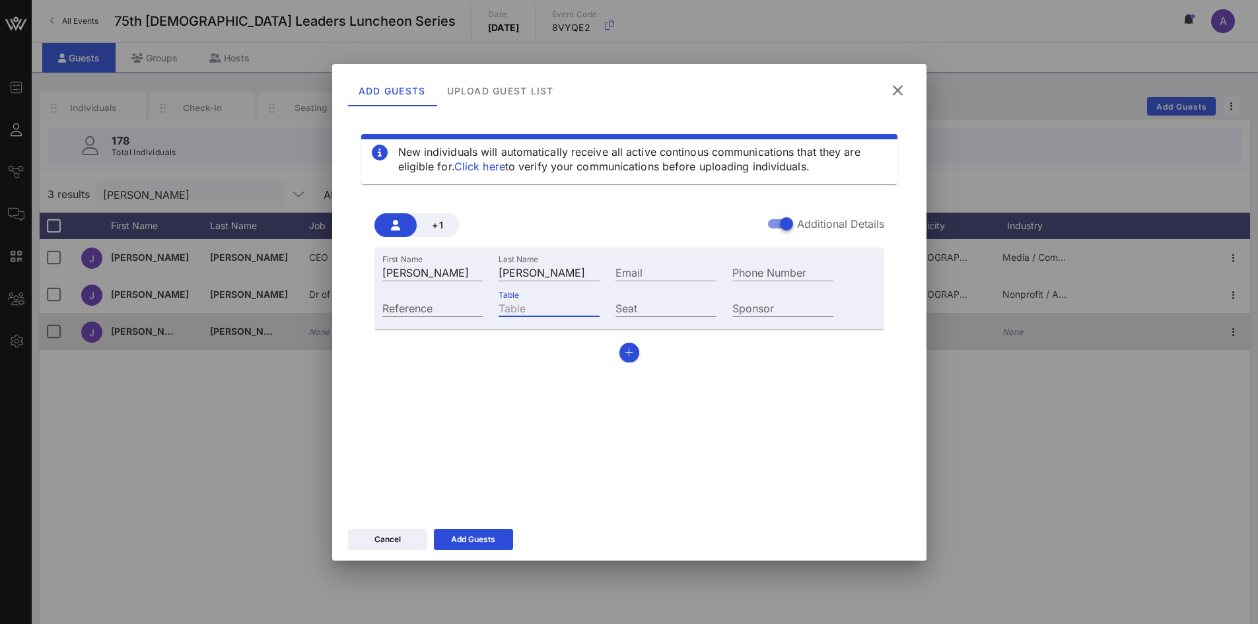
click at [559, 309] on input "Table" at bounding box center [549, 307] width 101 height 17
type input "23"
click at [479, 541] on div "Add Guests" at bounding box center [473, 539] width 44 height 13
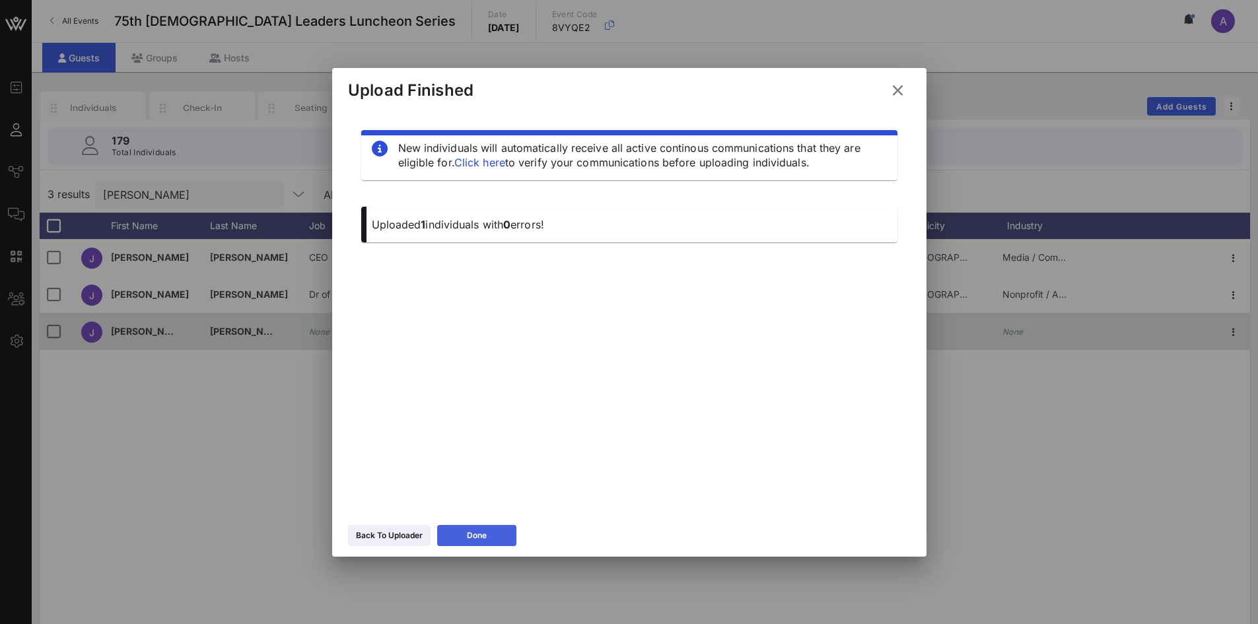
click at [475, 541] on div "Done" at bounding box center [477, 535] width 20 height 13
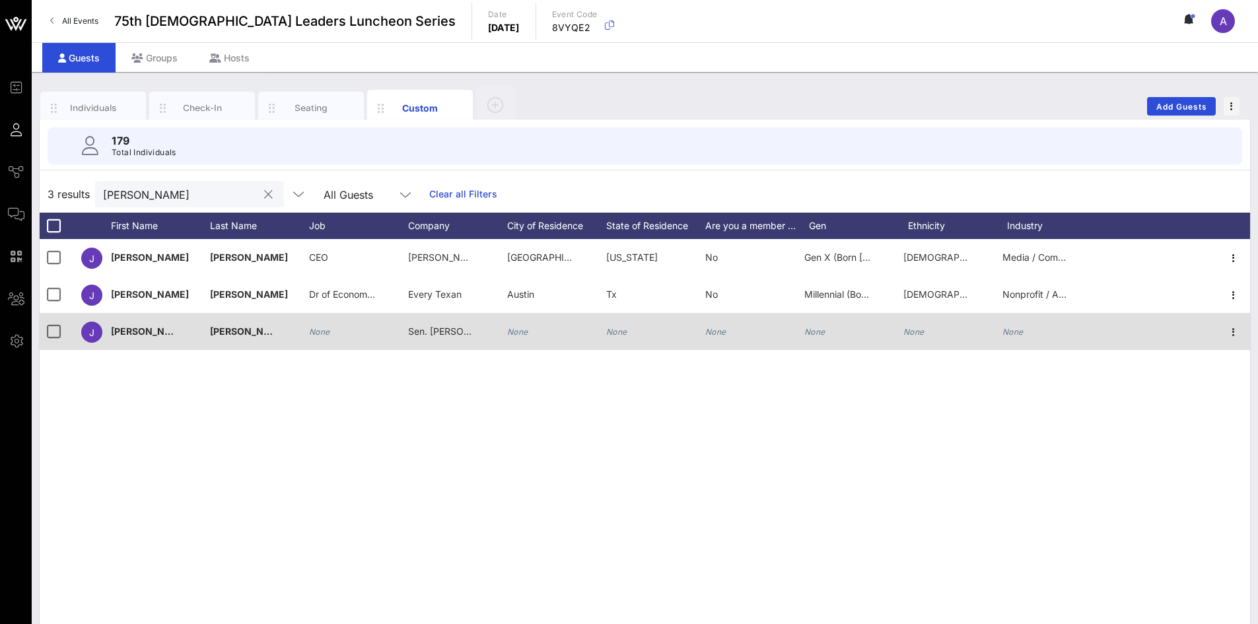
click at [201, 200] on input "[PERSON_NAME]" at bounding box center [180, 194] width 155 height 17
click at [264, 193] on button "clear icon" at bounding box center [268, 194] width 9 height 13
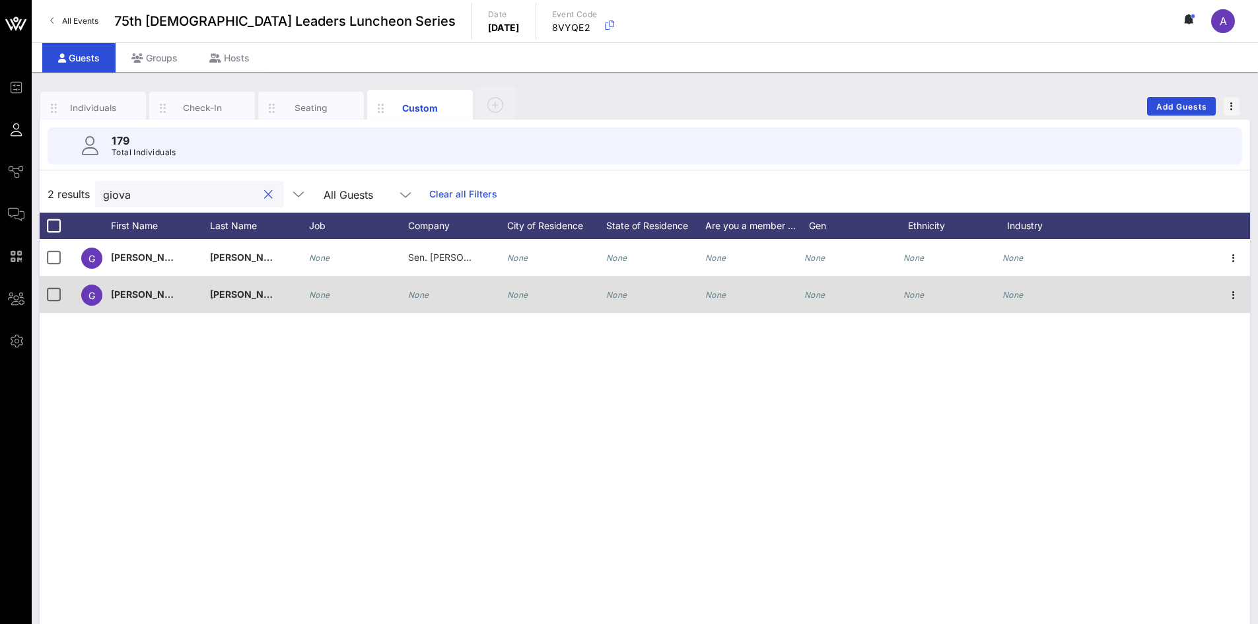
type input "giova"
click at [421, 296] on icon "None" at bounding box center [418, 295] width 21 height 10
type input "713 Strategies"
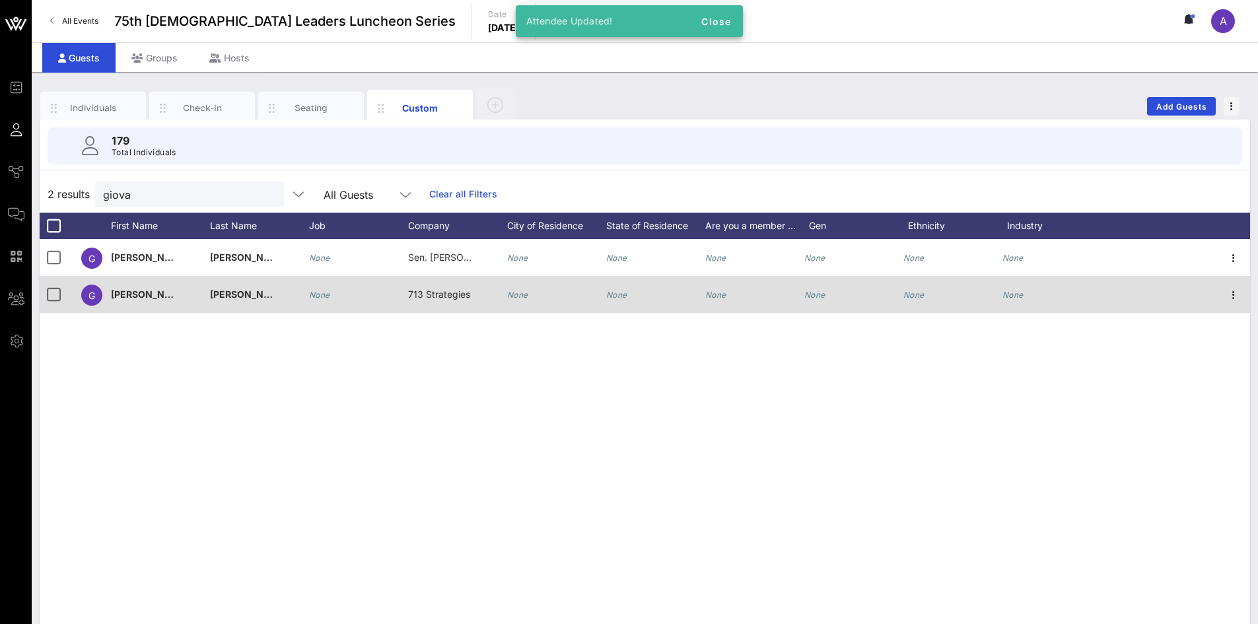
click at [614, 396] on div "G [PERSON_NAME] None Sen. [PERSON_NAME] Staff None None None None None None G […" at bounding box center [645, 437] width 1210 height 396
click at [107, 102] on div "Individuals" at bounding box center [93, 108] width 59 height 13
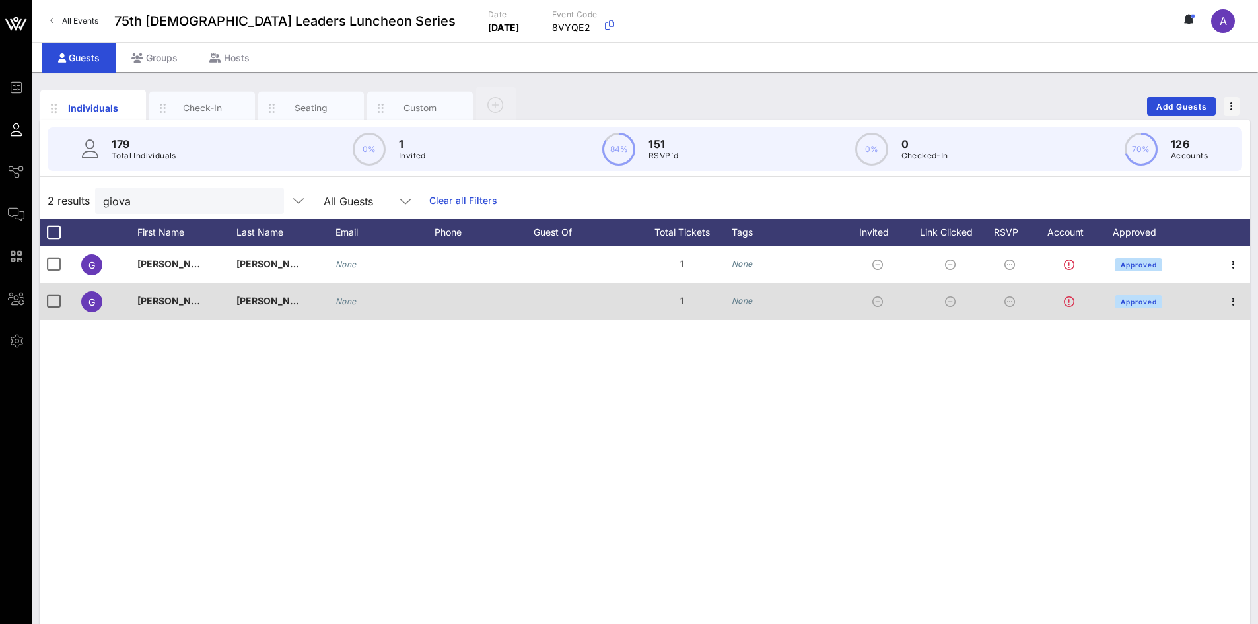
click at [260, 201] on div at bounding box center [268, 201] width 16 height 16
click at [264, 199] on button "clear icon" at bounding box center [268, 201] width 9 height 13
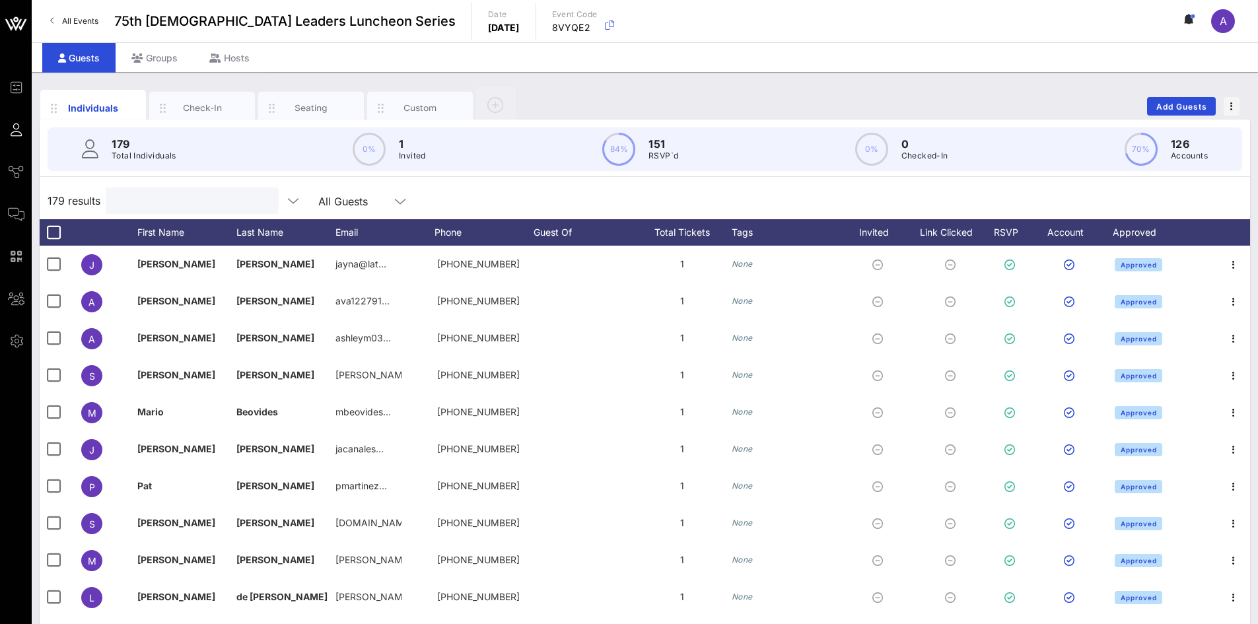
click at [899, 82] on div "Individuals Check-In Seating Custom Add Guests 179 Total Individuals 0% 1 Invit…" at bounding box center [645, 363] width 1226 height 583
